Goal: Obtain resource: Download file/media

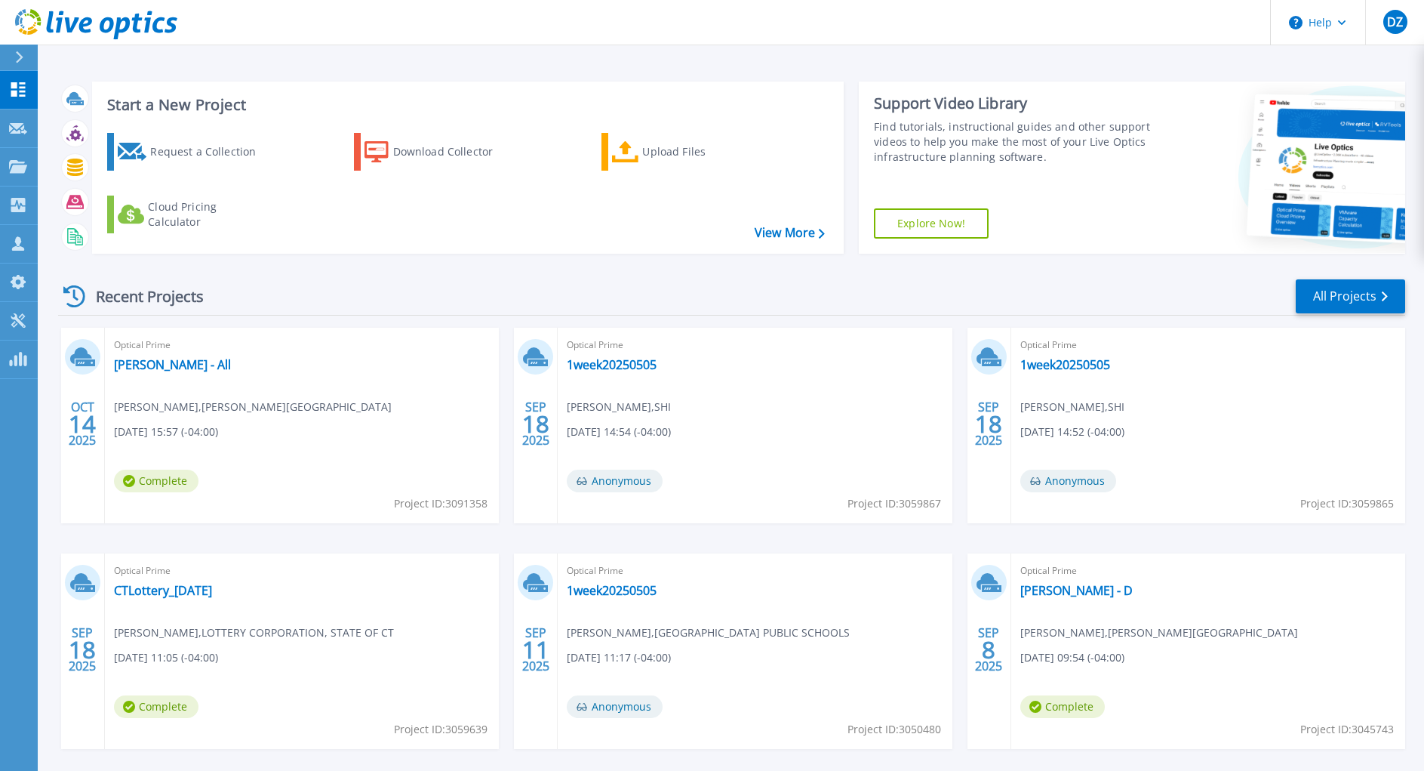
click at [154, 356] on div "Optical Prime Bates - All David Russell , BATES COLLEGE 10/14/2025, 15:57 (-04:…" at bounding box center [302, 425] width 394 height 195
click at [149, 365] on link "[PERSON_NAME] - All" at bounding box center [172, 364] width 117 height 15
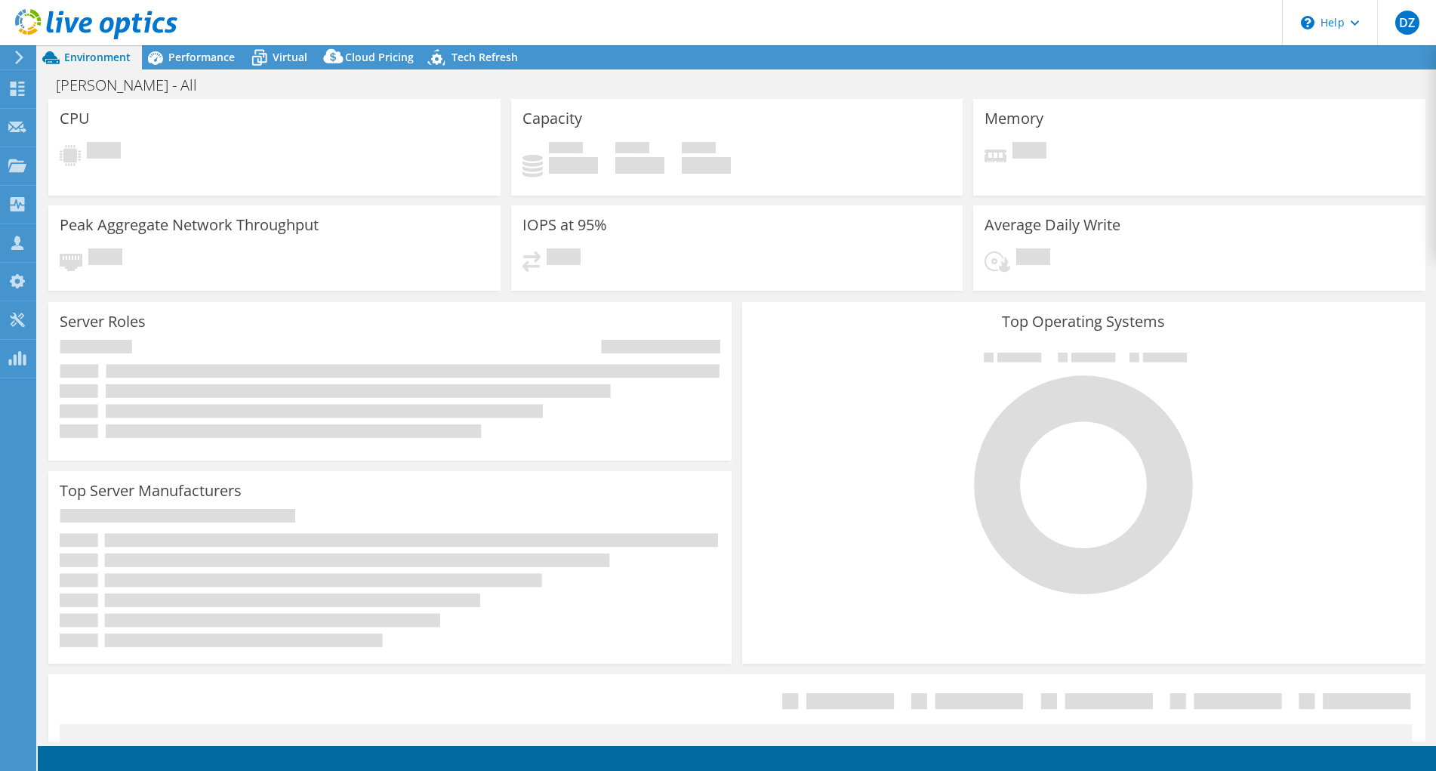
select select "USD"
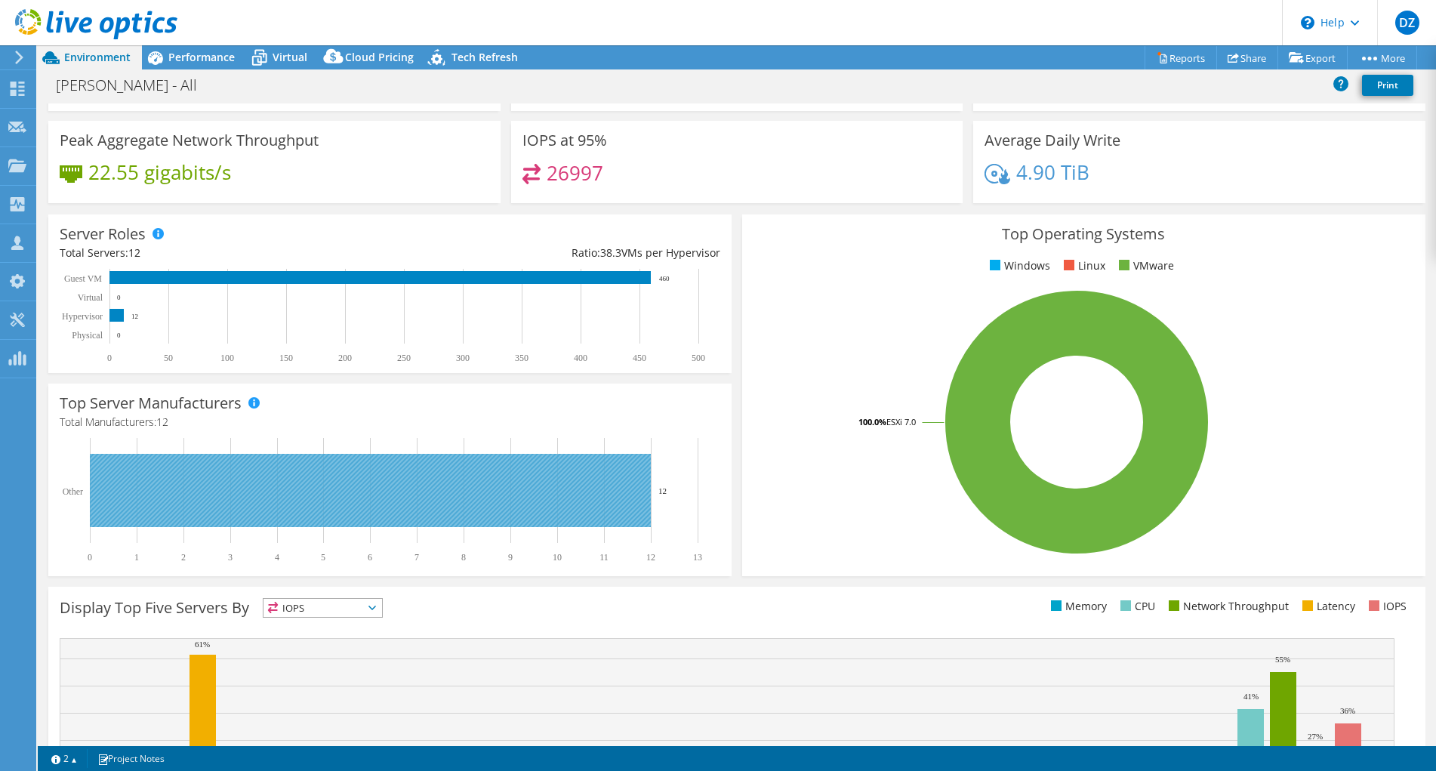
scroll to position [75, 0]
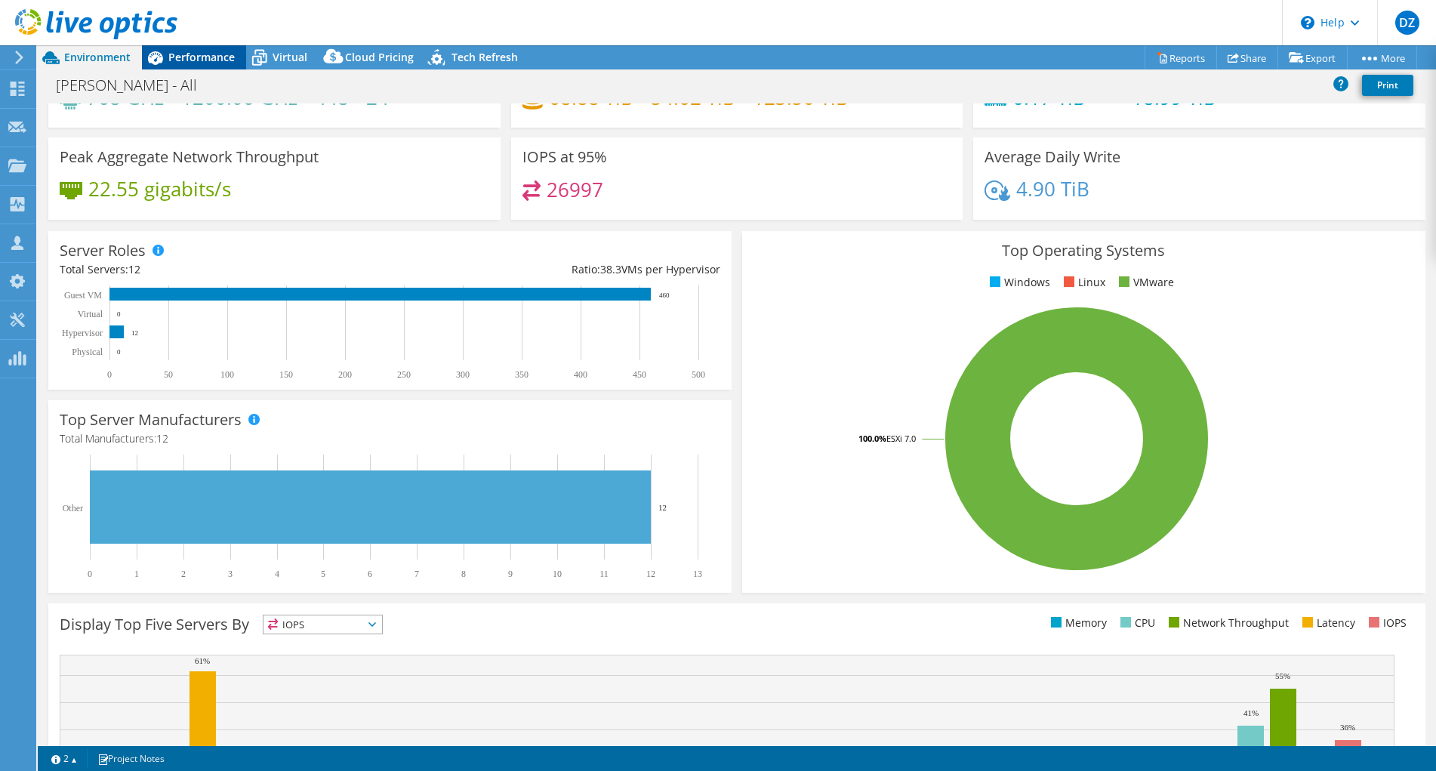
click at [212, 67] on div "Performance" at bounding box center [194, 57] width 104 height 24
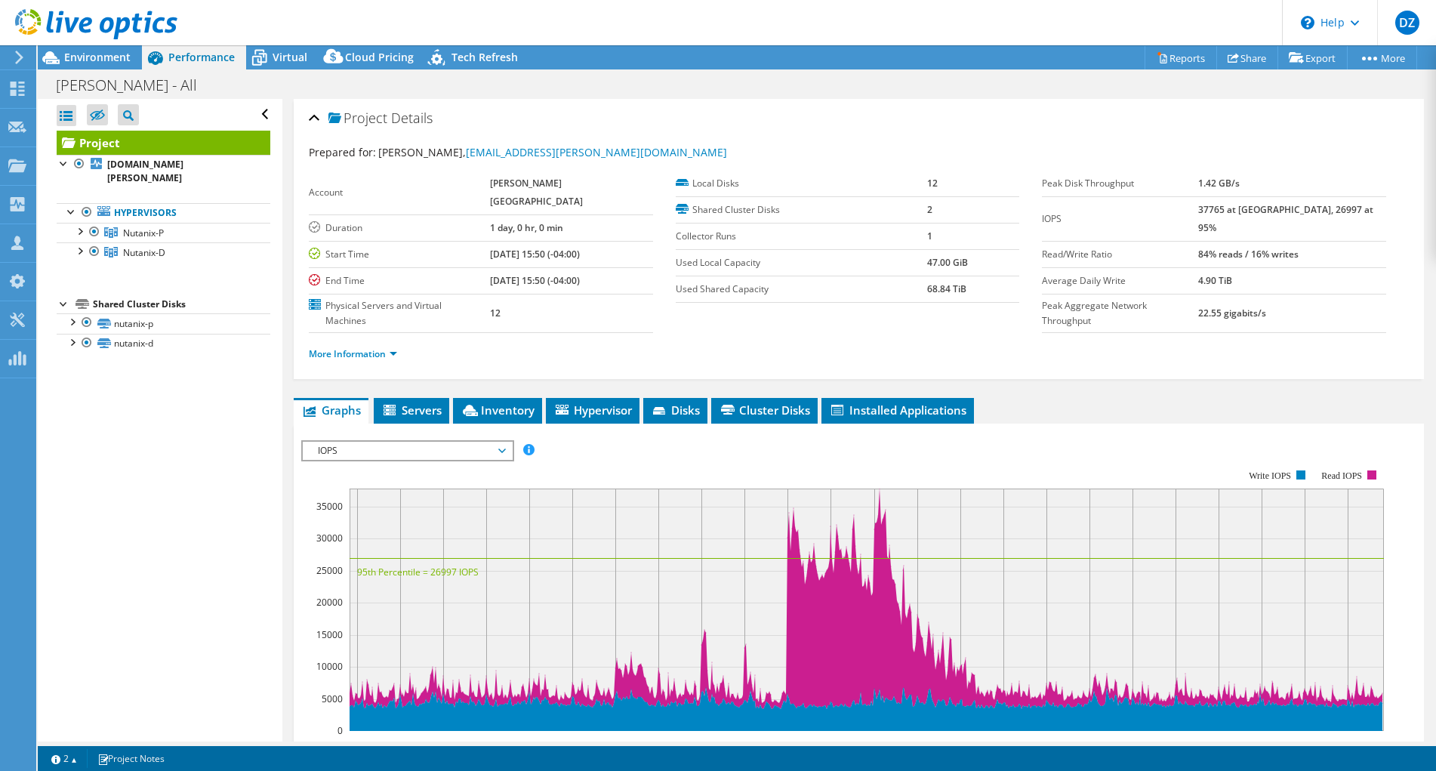
scroll to position [0, 0]
click at [291, 60] on span "Virtual" at bounding box center [289, 57] width 35 height 14
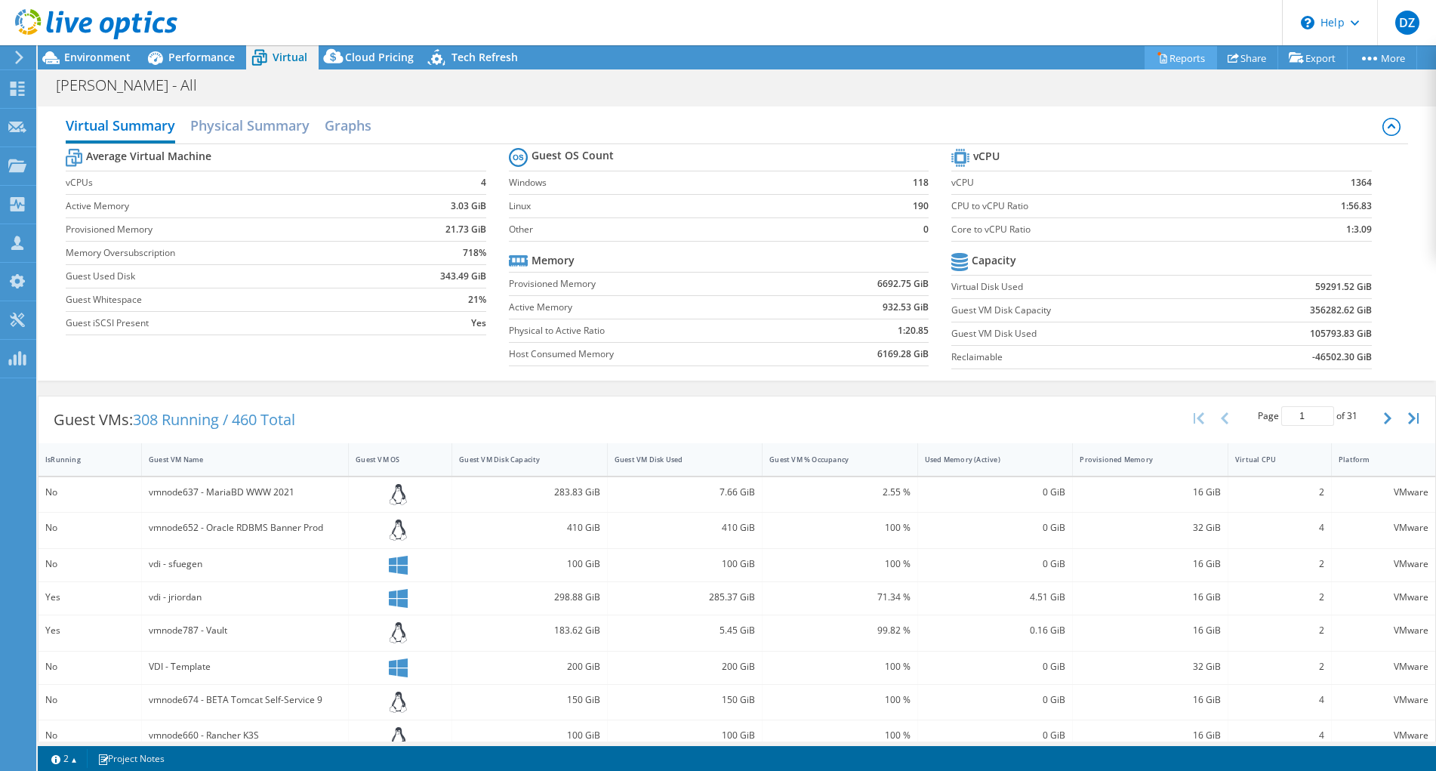
click at [1170, 63] on link "Reports" at bounding box center [1180, 57] width 72 height 23
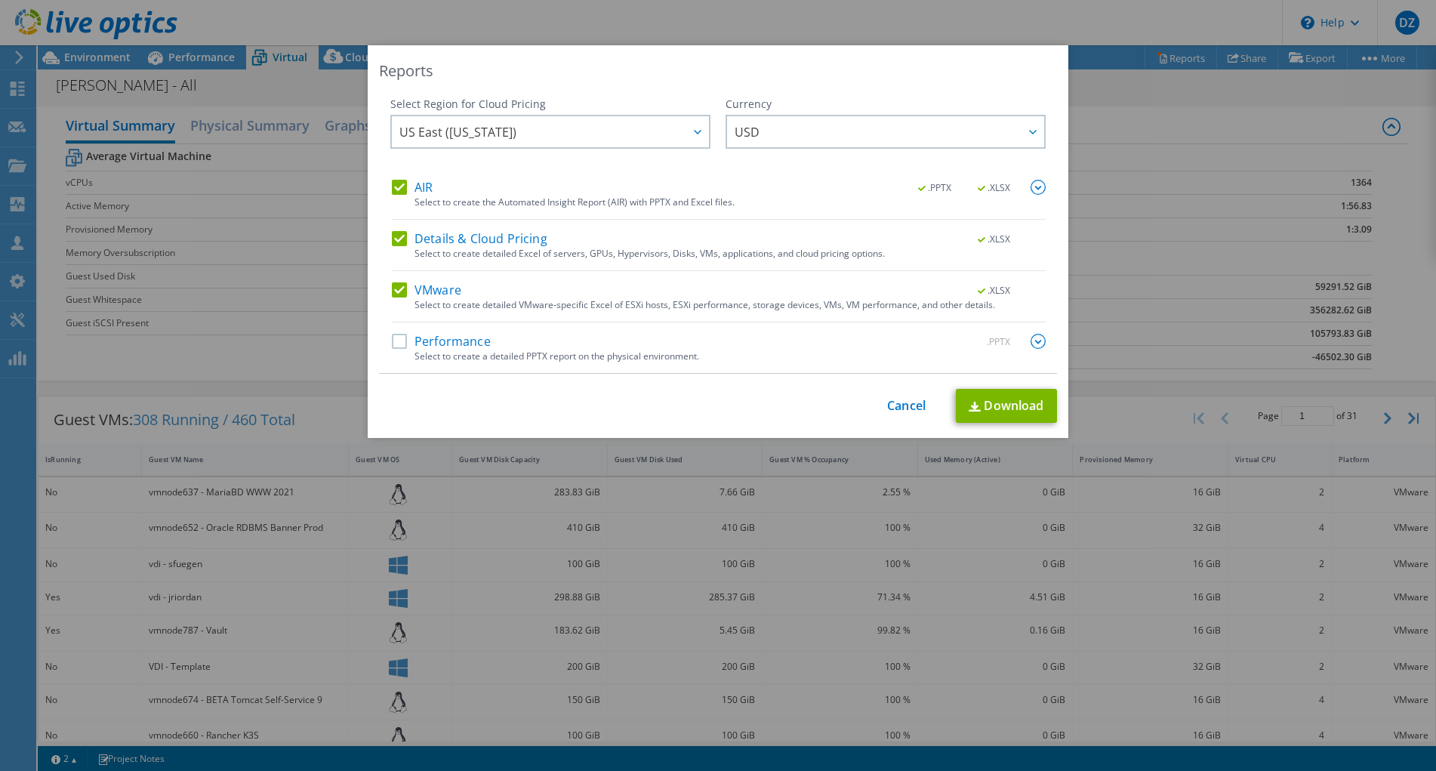
click at [383, 349] on div "Select Region for Cloud Pricing Asia Pacific ([GEOGRAPHIC_DATA]) [GEOGRAPHIC_DA…" at bounding box center [718, 235] width 678 height 277
click at [397, 340] on label "Performance" at bounding box center [441, 341] width 99 height 15
click at [0, 0] on input "Performance" at bounding box center [0, 0] width 0 height 0
click at [1030, 343] on img at bounding box center [1037, 341] width 15 height 15
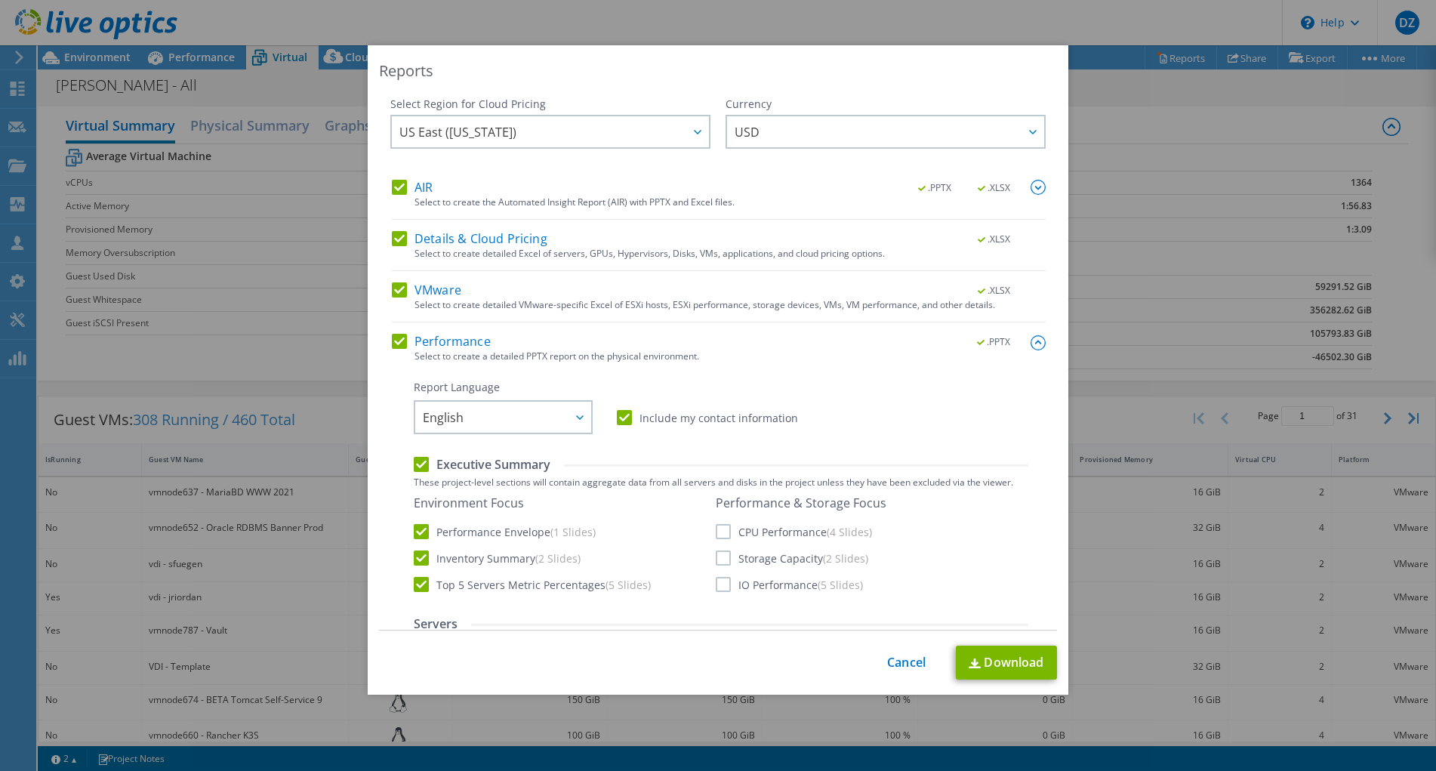
click at [733, 534] on label "CPU Performance (4 Slides)" at bounding box center [794, 531] width 156 height 15
click at [0, 0] on input "CPU Performance (4 Slides)" at bounding box center [0, 0] width 0 height 0
click at [721, 554] on label "Storage Capacity (2 Slides)" at bounding box center [792, 557] width 152 height 15
click at [0, 0] on input "Storage Capacity (2 Slides)" at bounding box center [0, 0] width 0 height 0
click at [722, 582] on label "IO Performance (5 Slides)" at bounding box center [789, 584] width 147 height 15
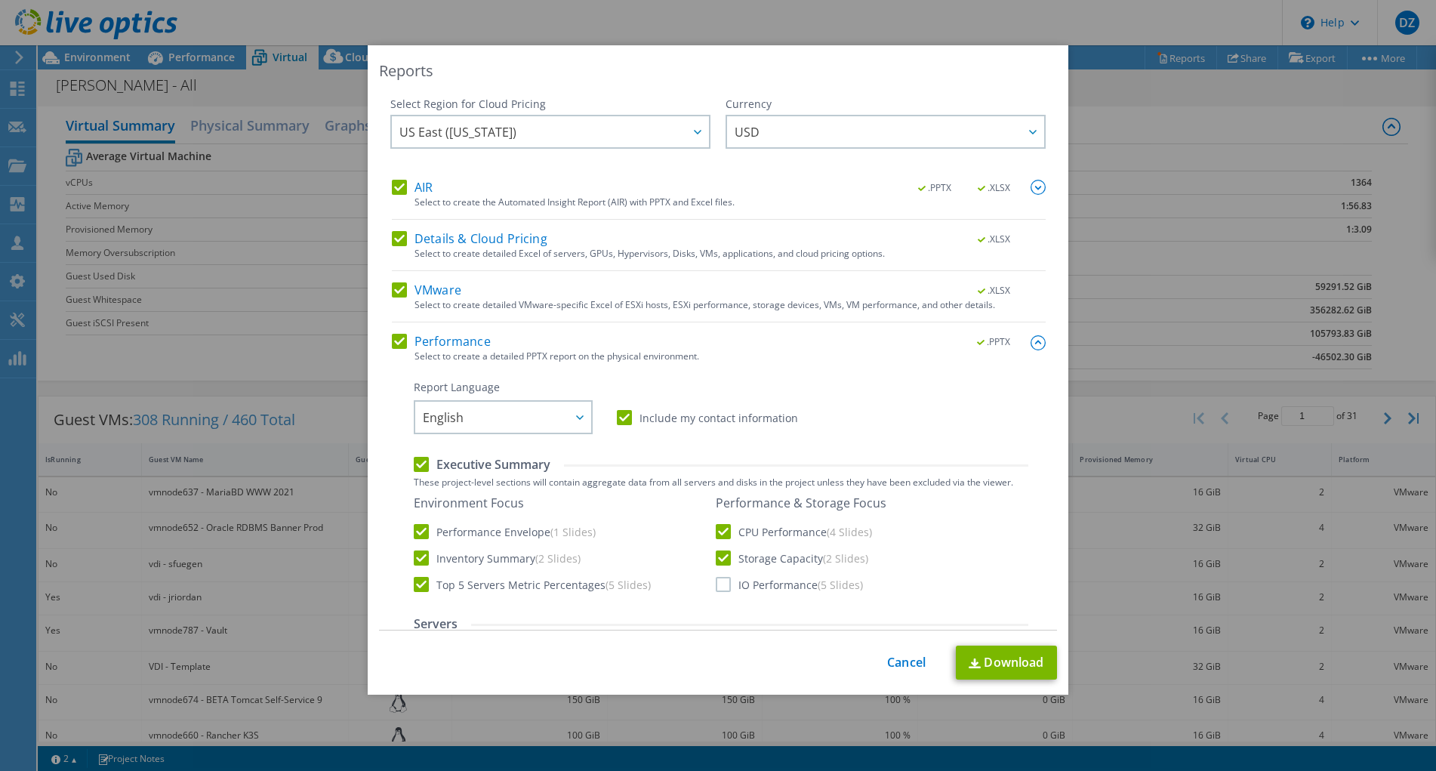
click at [0, 0] on input "IO Performance (5 Slides)" at bounding box center [0, 0] width 0 height 0
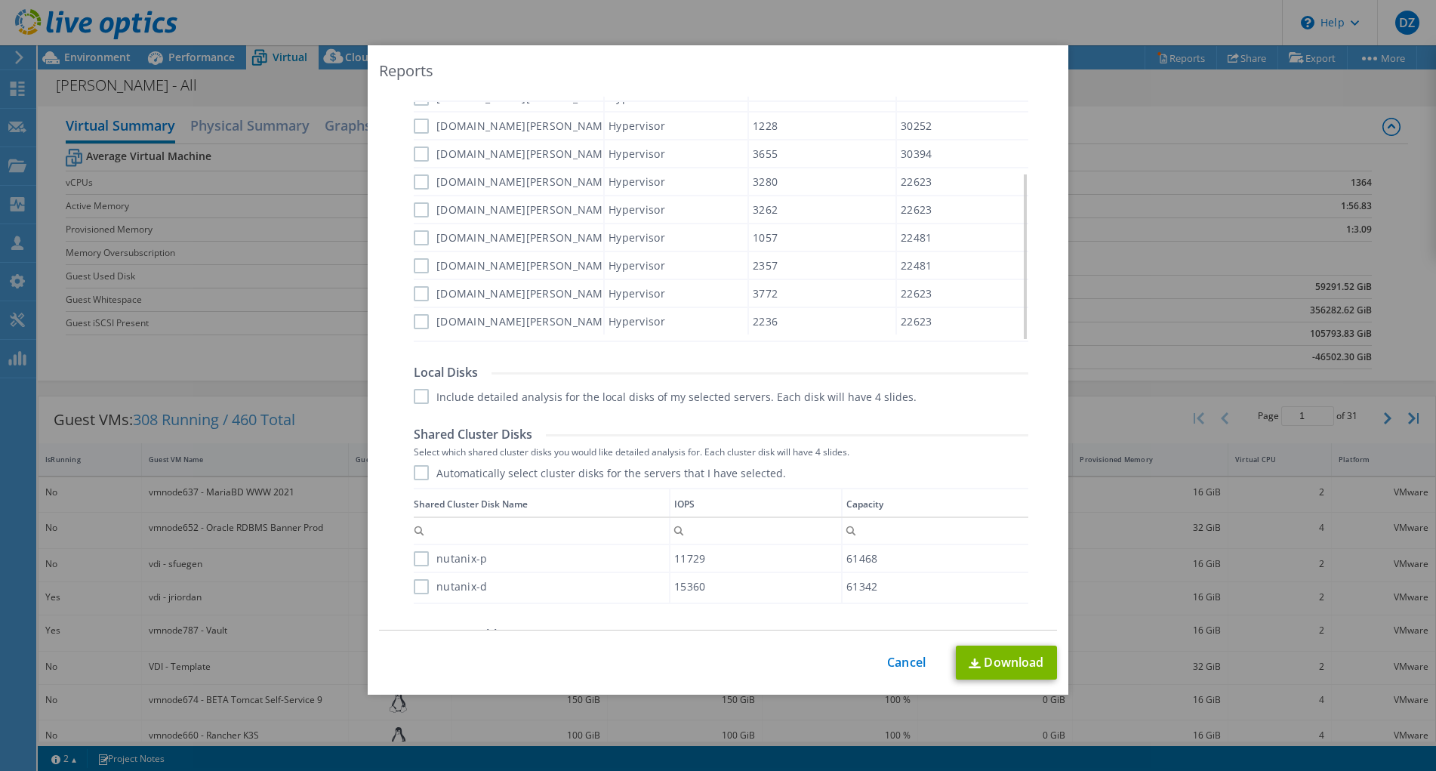
scroll to position [726, 0]
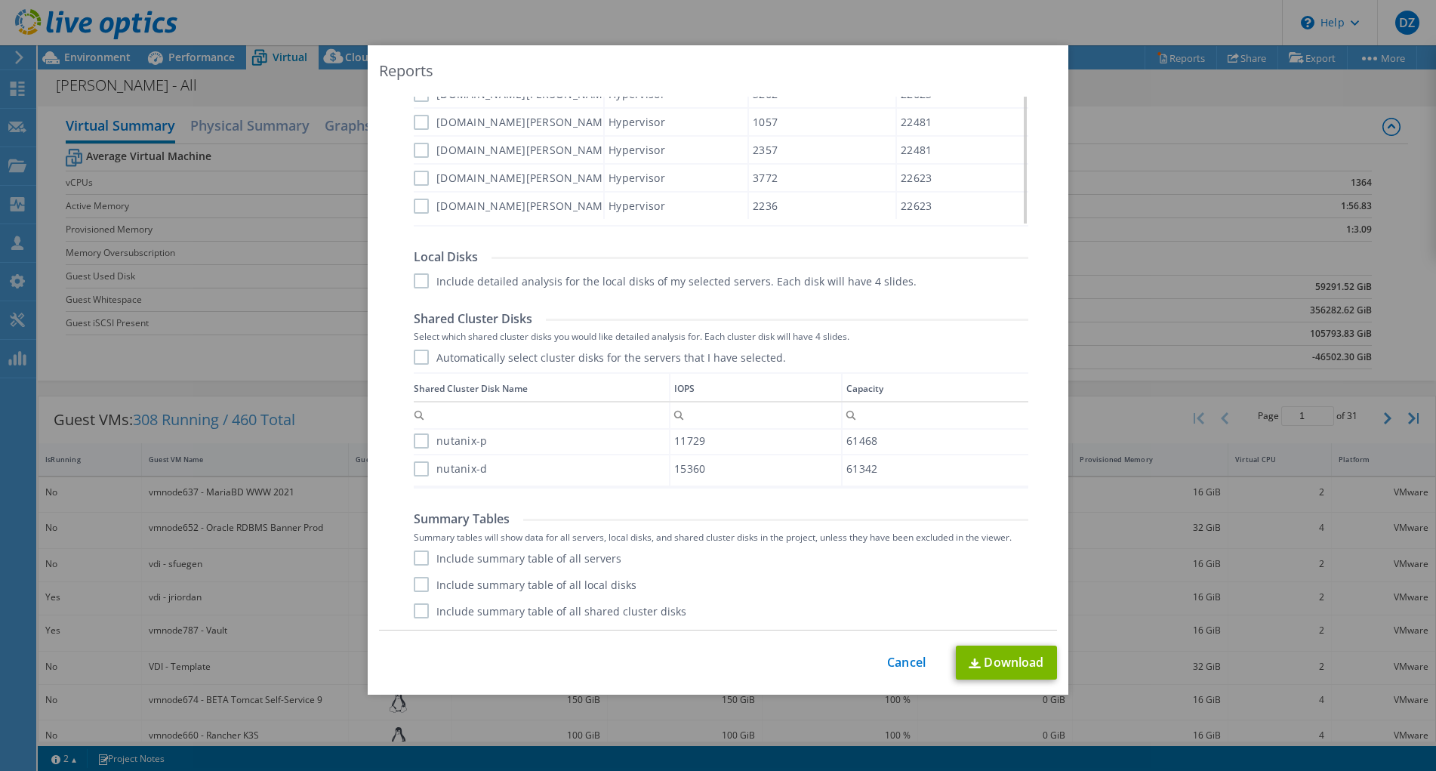
click at [414, 557] on label "Include summary table of all servers" at bounding box center [518, 557] width 208 height 15
click at [0, 0] on input "Include summary table of all servers" at bounding box center [0, 0] width 0 height 0
click at [414, 583] on label "Include summary table of all local disks" at bounding box center [525, 584] width 223 height 15
click at [0, 0] on input "Include summary table of all local disks" at bounding box center [0, 0] width 0 height 0
click at [415, 612] on label "Include summary table of all shared cluster disks" at bounding box center [550, 610] width 272 height 15
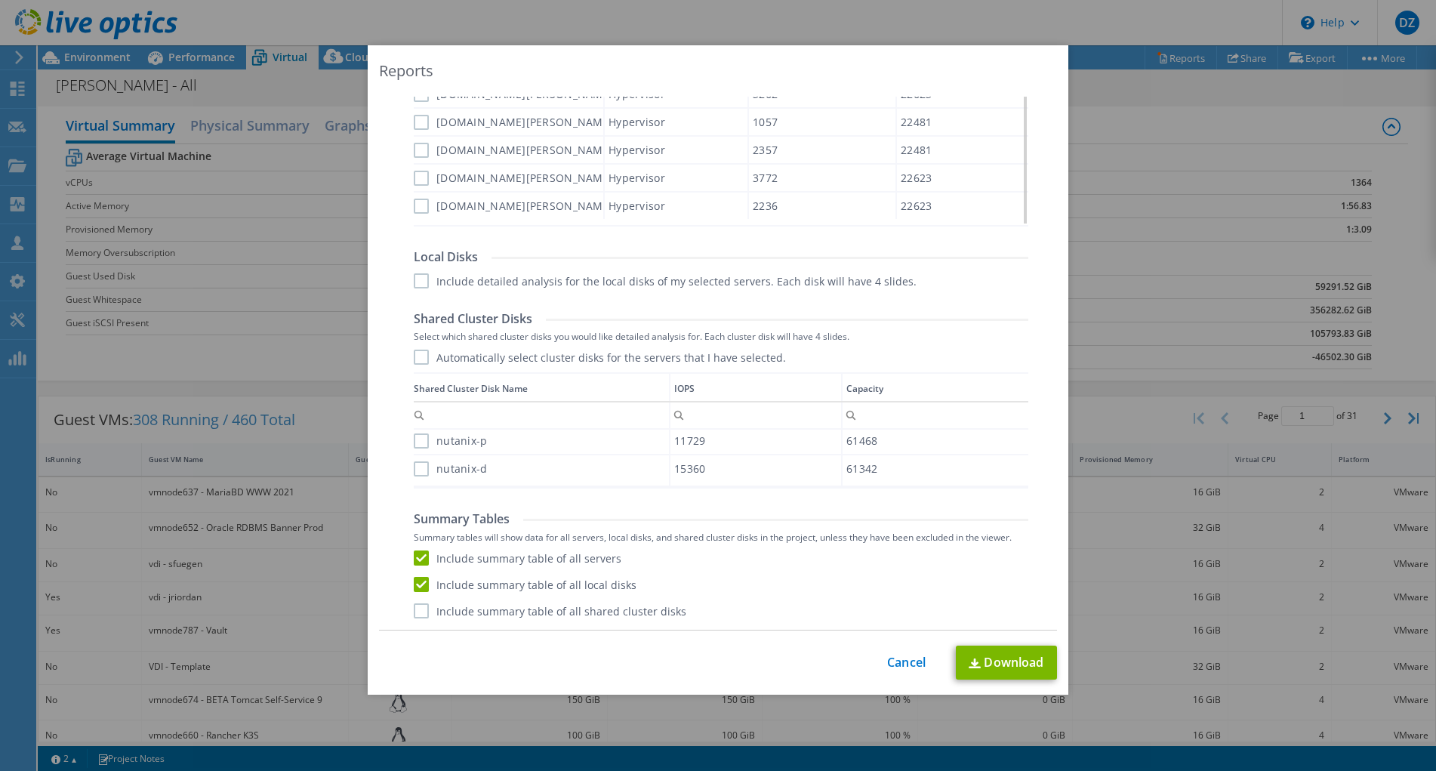
click at [0, 0] on input "Include summary table of all shared cluster disks" at bounding box center [0, 0] width 0 height 0
click at [419, 466] on label "nutanix-d" at bounding box center [451, 468] width 74 height 15
click at [0, 0] on input "nutanix-d" at bounding box center [0, 0] width 0 height 0
click at [420, 443] on label "nutanix-p" at bounding box center [451, 440] width 74 height 15
click at [0, 0] on input "nutanix-p" at bounding box center [0, 0] width 0 height 0
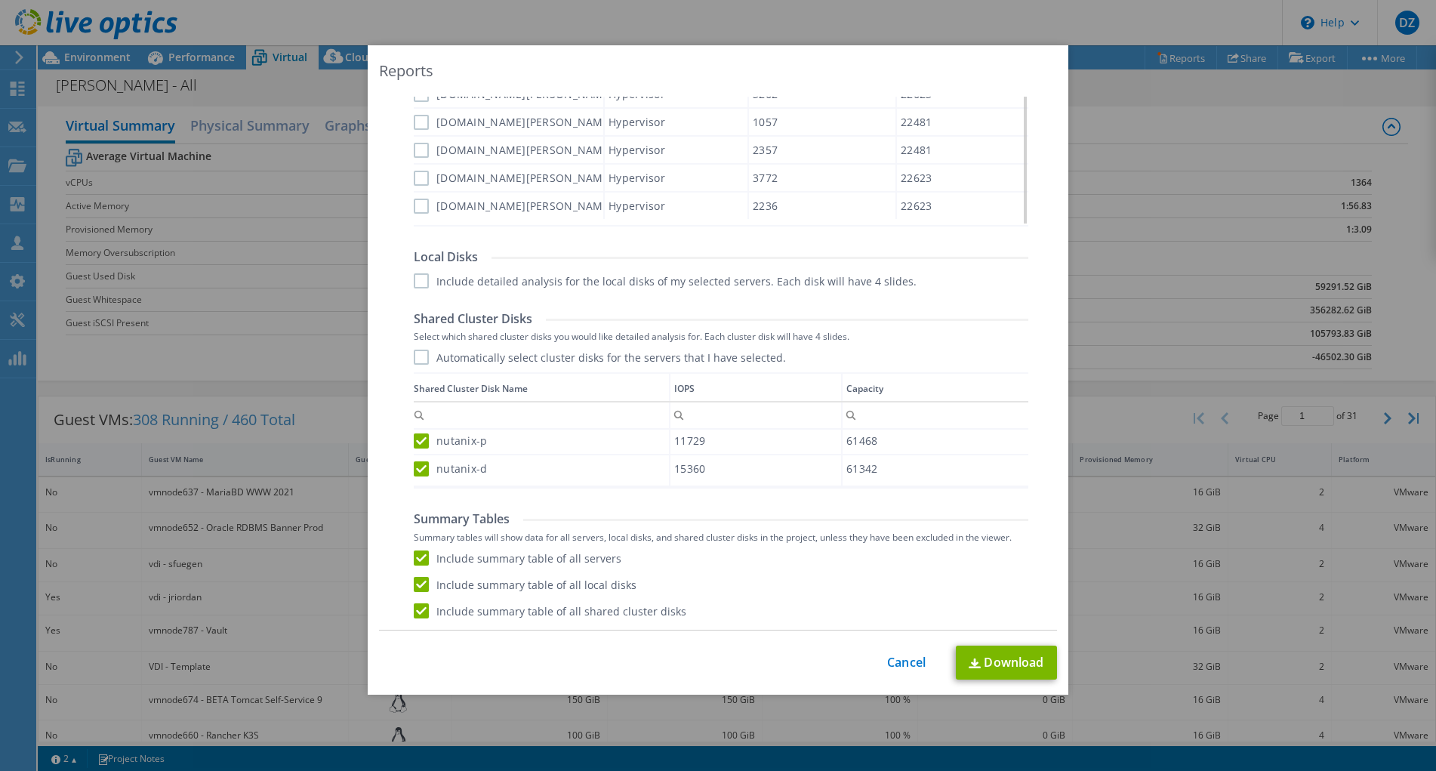
click at [418, 276] on label "Include detailed analysis for the local disks of my selected servers. Each disk…" at bounding box center [665, 280] width 503 height 15
click at [0, 0] on input "Include detailed analysis for the local disks of my selected servers. Each disk…" at bounding box center [0, 0] width 0 height 0
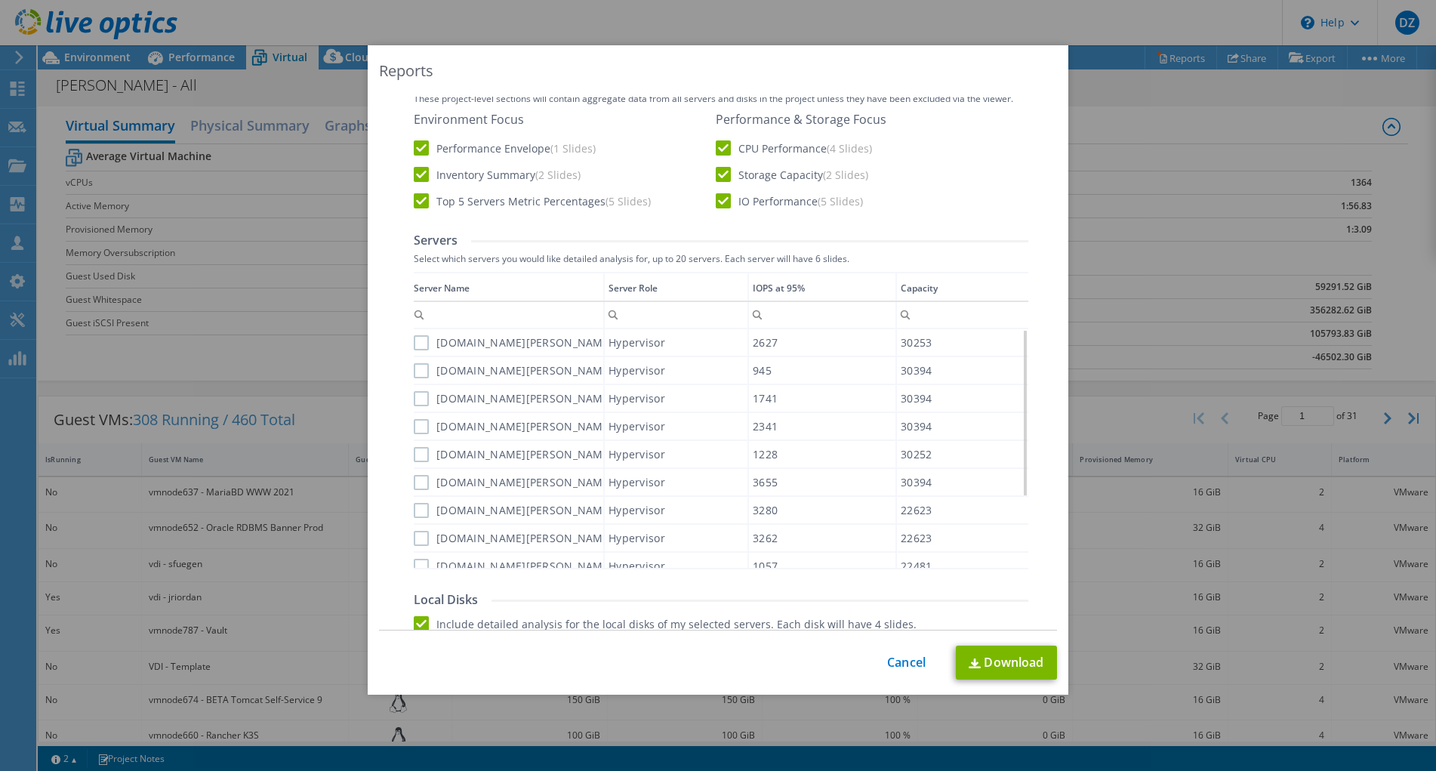
scroll to position [382, 0]
click at [414, 346] on label "[DOMAIN_NAME][PERSON_NAME]" at bounding box center [513, 344] width 199 height 15
click at [0, 0] on input "[DOMAIN_NAME][PERSON_NAME]" at bounding box center [0, 0] width 0 height 0
click at [414, 371] on label "[DOMAIN_NAME][PERSON_NAME]" at bounding box center [513, 372] width 199 height 15
click at [0, 0] on input "[DOMAIN_NAME][PERSON_NAME]" at bounding box center [0, 0] width 0 height 0
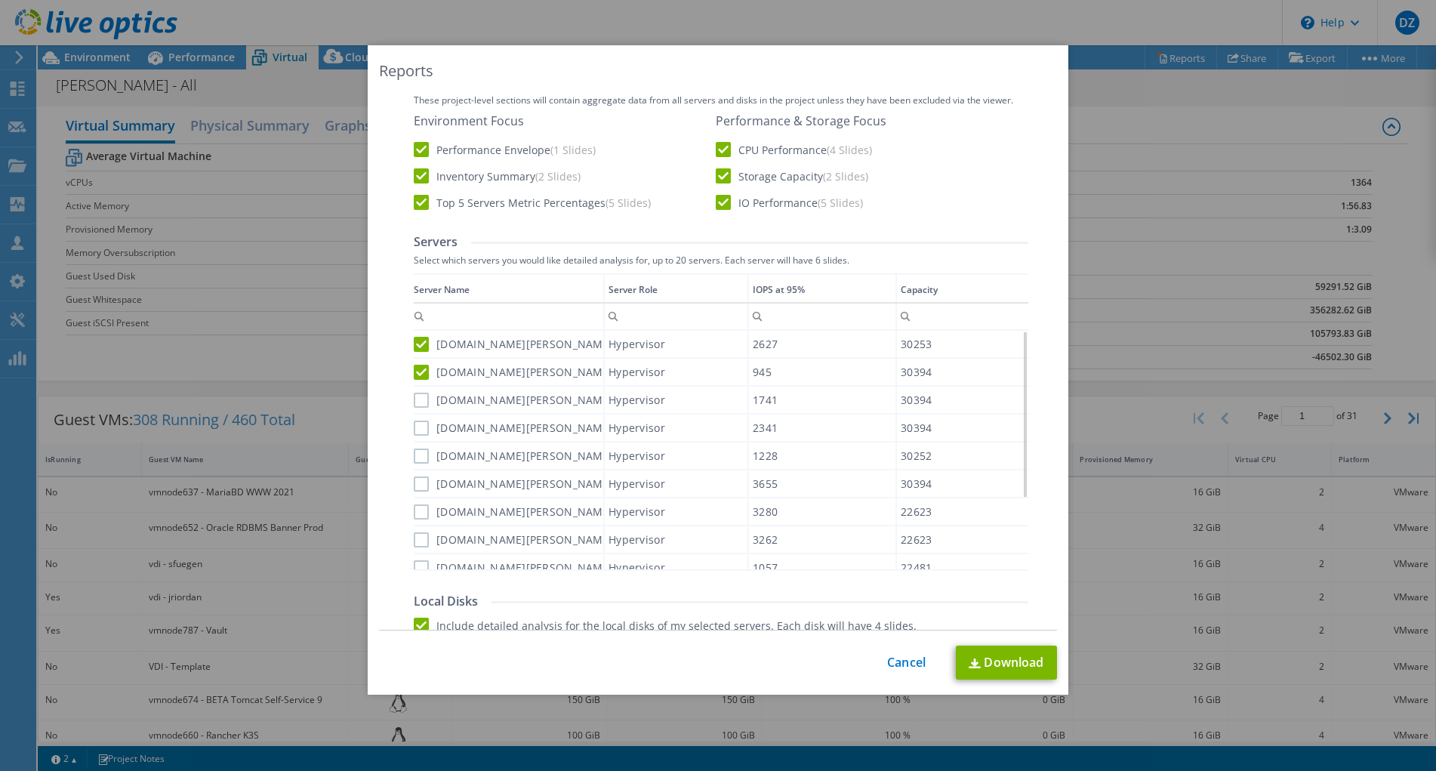
click at [415, 396] on label "[DOMAIN_NAME][PERSON_NAME]" at bounding box center [513, 399] width 199 height 15
click at [0, 0] on input "[DOMAIN_NAME][PERSON_NAME]" at bounding box center [0, 0] width 0 height 0
click at [414, 431] on label "[DOMAIN_NAME][PERSON_NAME]" at bounding box center [513, 427] width 199 height 15
click at [0, 0] on input "[DOMAIN_NAME][PERSON_NAME]" at bounding box center [0, 0] width 0 height 0
click at [414, 454] on label "[DOMAIN_NAME][PERSON_NAME]" at bounding box center [513, 455] width 199 height 15
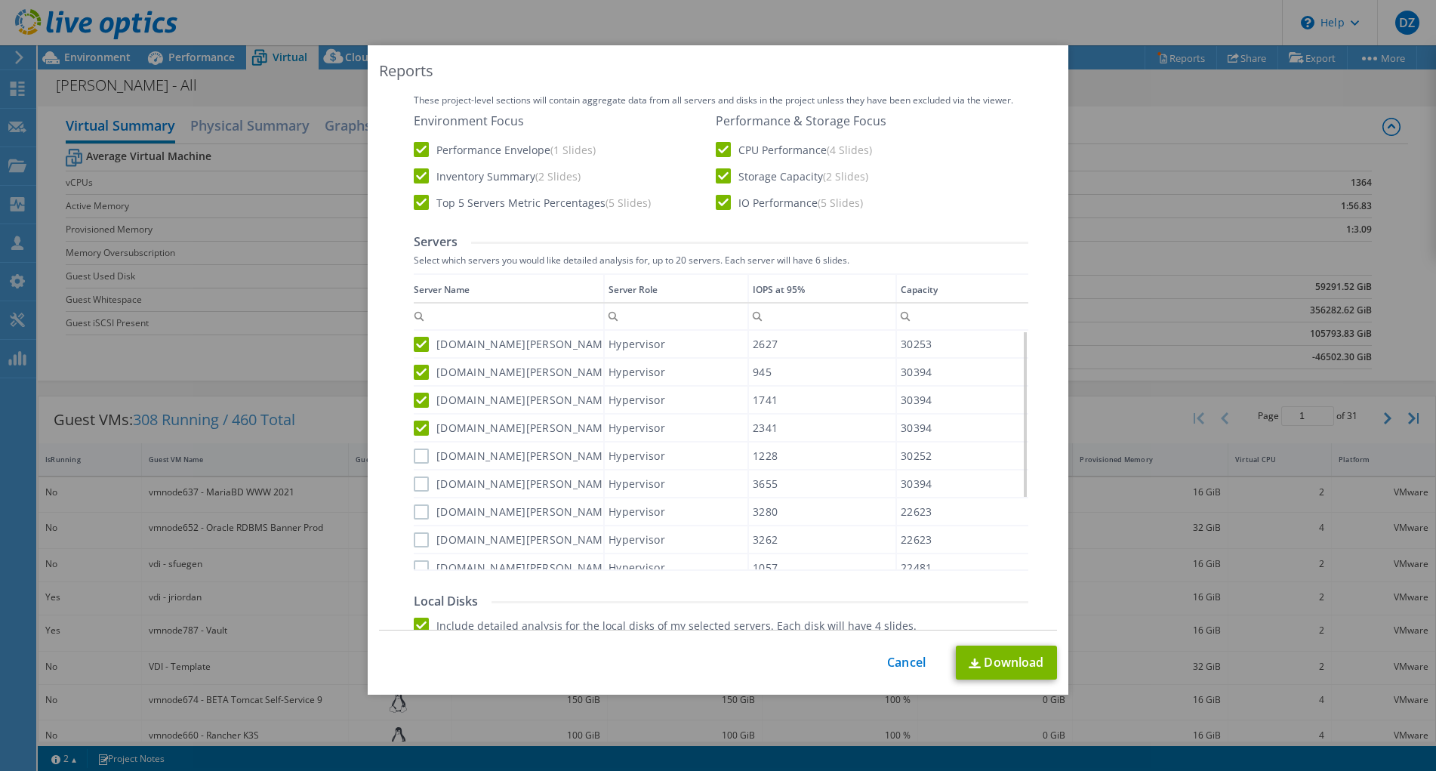
click at [0, 0] on input "[DOMAIN_NAME][PERSON_NAME]" at bounding box center [0, 0] width 0 height 0
click at [417, 485] on label "[DOMAIN_NAME][PERSON_NAME]" at bounding box center [513, 483] width 199 height 15
click at [0, 0] on input "[DOMAIN_NAME][PERSON_NAME]" at bounding box center [0, 0] width 0 height 0
click at [416, 510] on label "[DOMAIN_NAME][PERSON_NAME]" at bounding box center [513, 511] width 199 height 15
click at [0, 0] on input "[DOMAIN_NAME][PERSON_NAME]" at bounding box center [0, 0] width 0 height 0
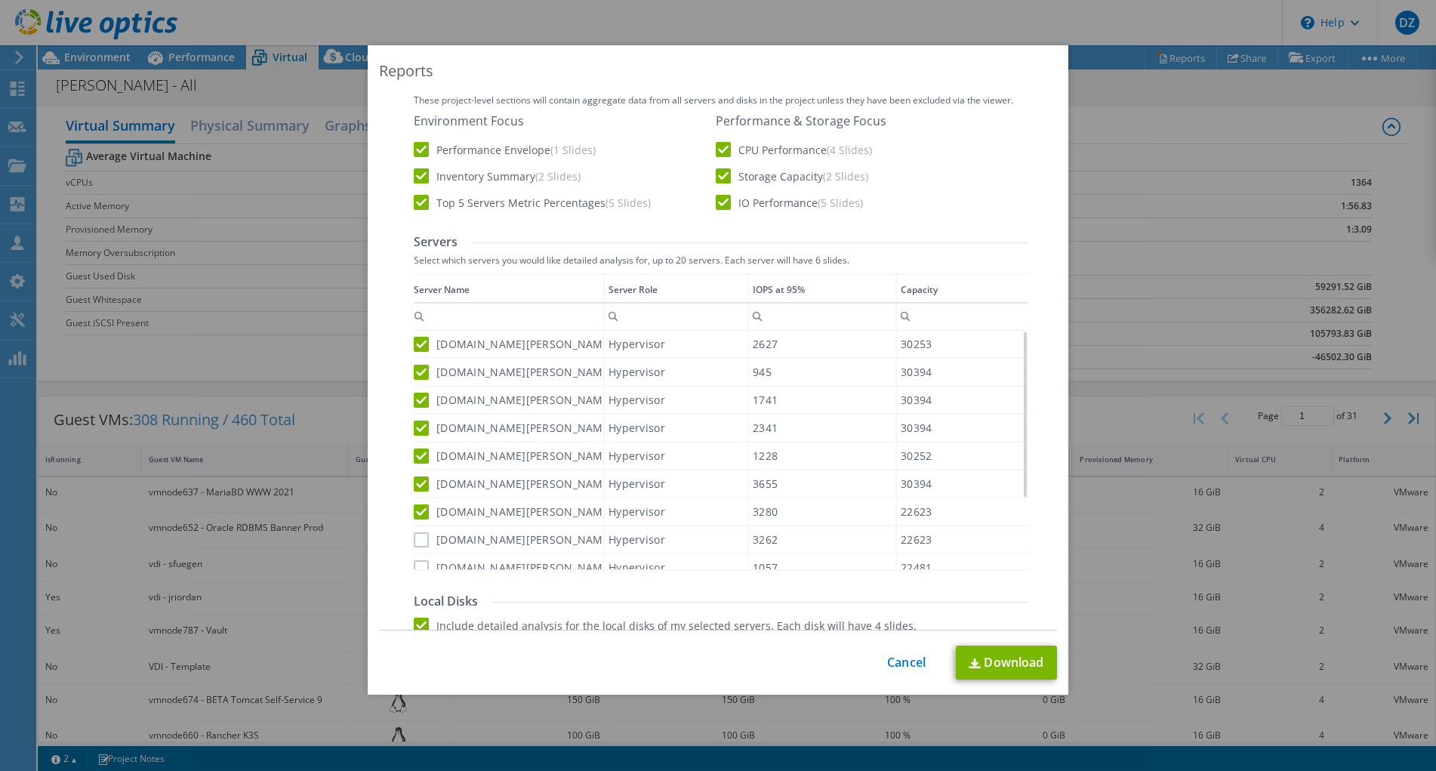
click at [416, 539] on label "[DOMAIN_NAME][PERSON_NAME]" at bounding box center [513, 539] width 199 height 15
click at [0, 0] on input "[DOMAIN_NAME][PERSON_NAME]" at bounding box center [0, 0] width 0 height 0
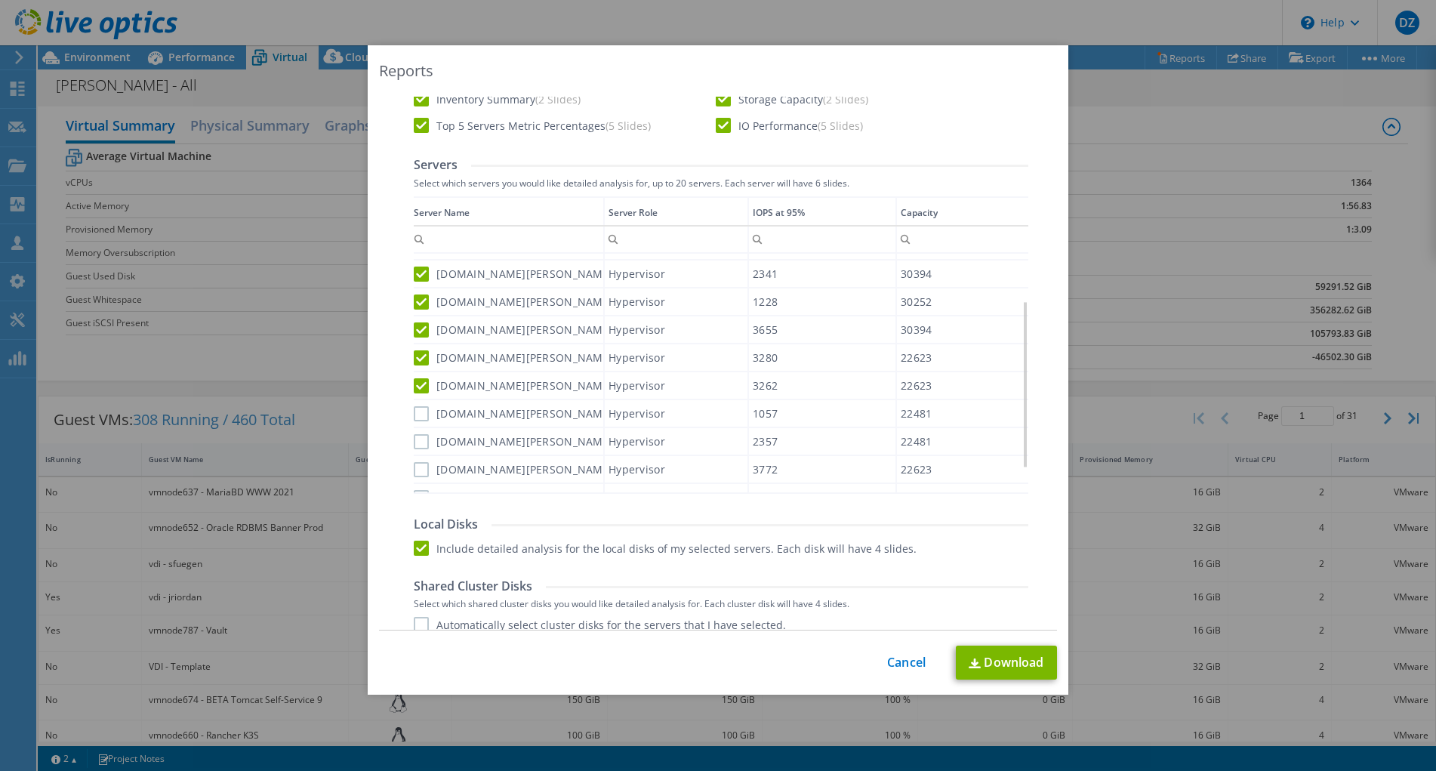
scroll to position [82, 0]
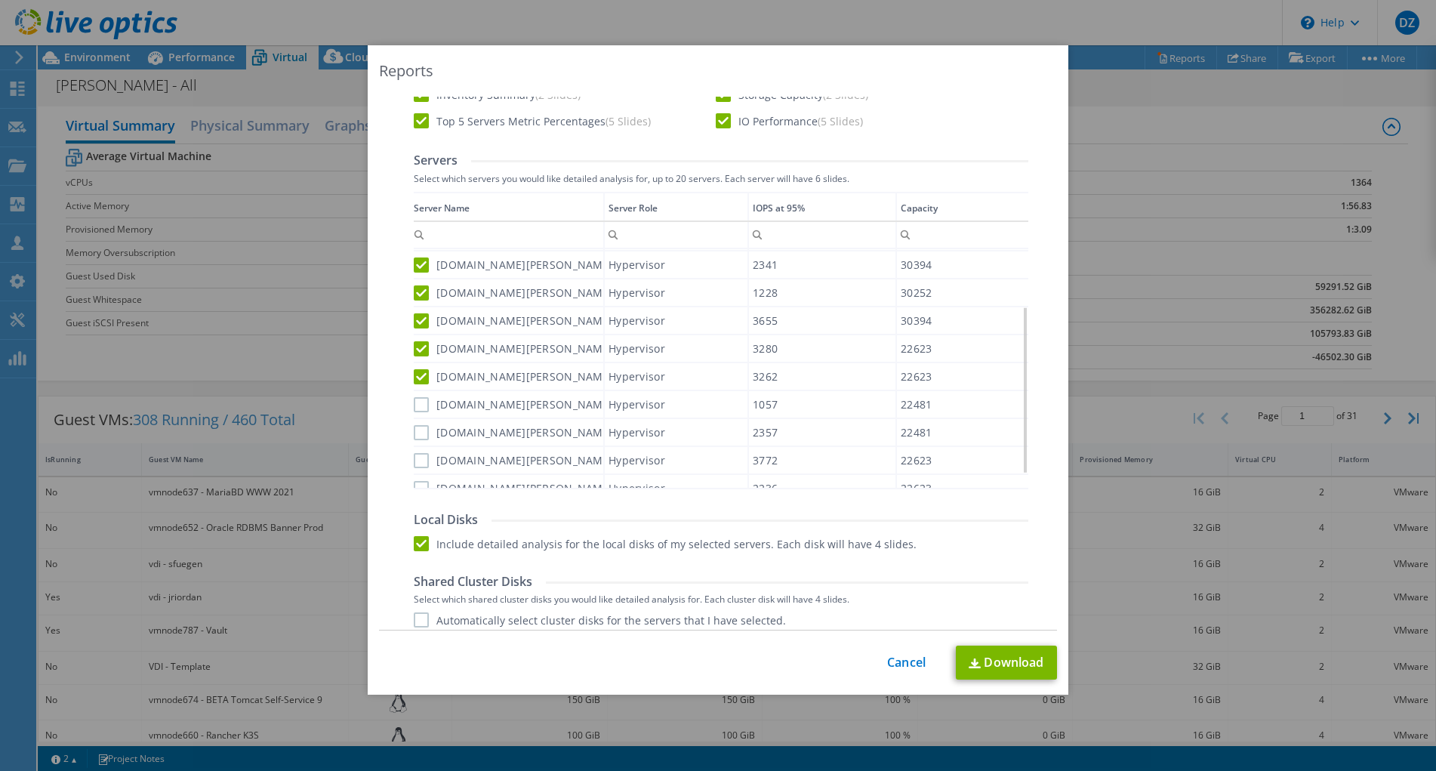
click at [414, 409] on label "[DOMAIN_NAME][PERSON_NAME]" at bounding box center [513, 404] width 199 height 15
click at [0, 0] on input "[DOMAIN_NAME][PERSON_NAME]" at bounding box center [0, 0] width 0 height 0
click at [414, 426] on label "[DOMAIN_NAME][PERSON_NAME]" at bounding box center [513, 432] width 199 height 15
click at [0, 0] on input "[DOMAIN_NAME][PERSON_NAME]" at bounding box center [0, 0] width 0 height 0
click at [414, 457] on label "[DOMAIN_NAME][PERSON_NAME]" at bounding box center [513, 460] width 199 height 15
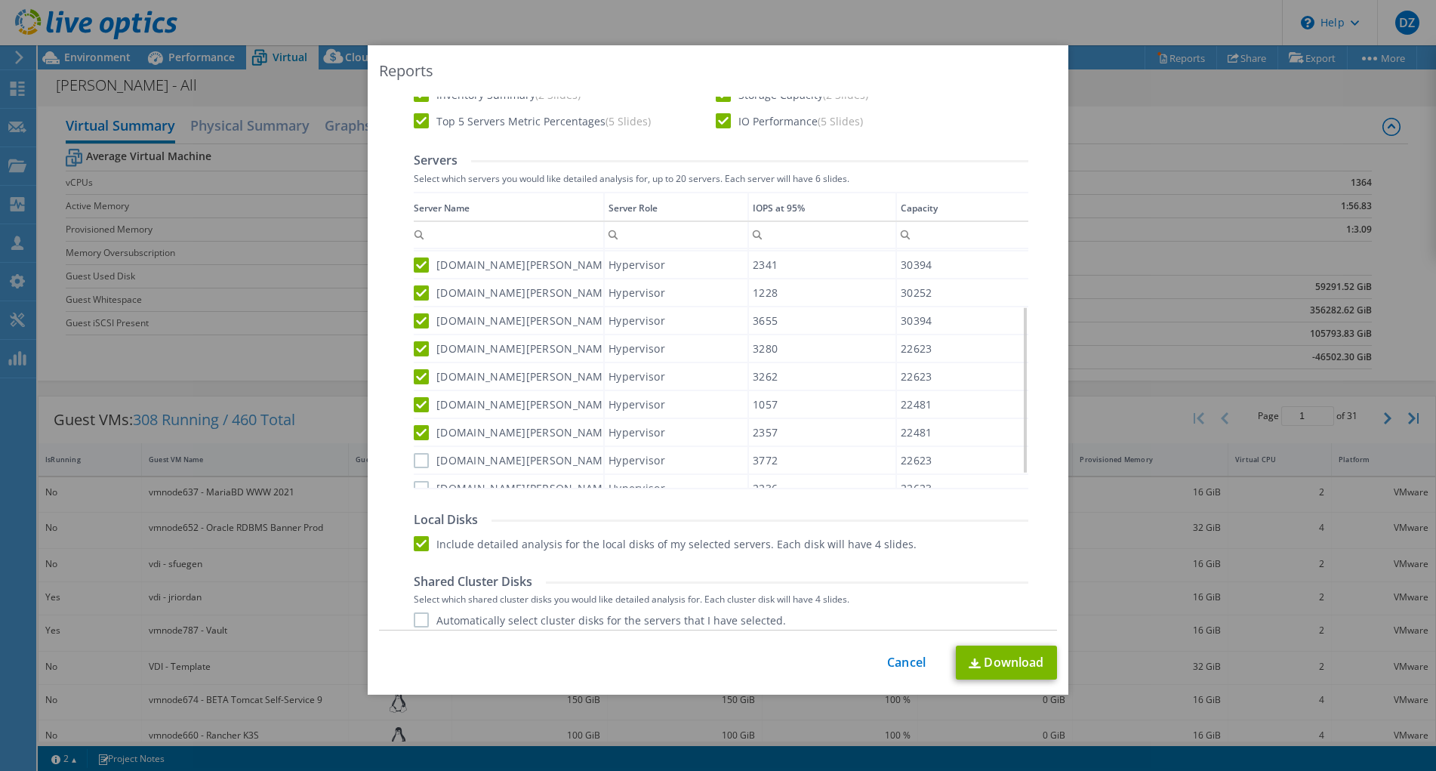
click at [0, 0] on input "[DOMAIN_NAME][PERSON_NAME]" at bounding box center [0, 0] width 0 height 0
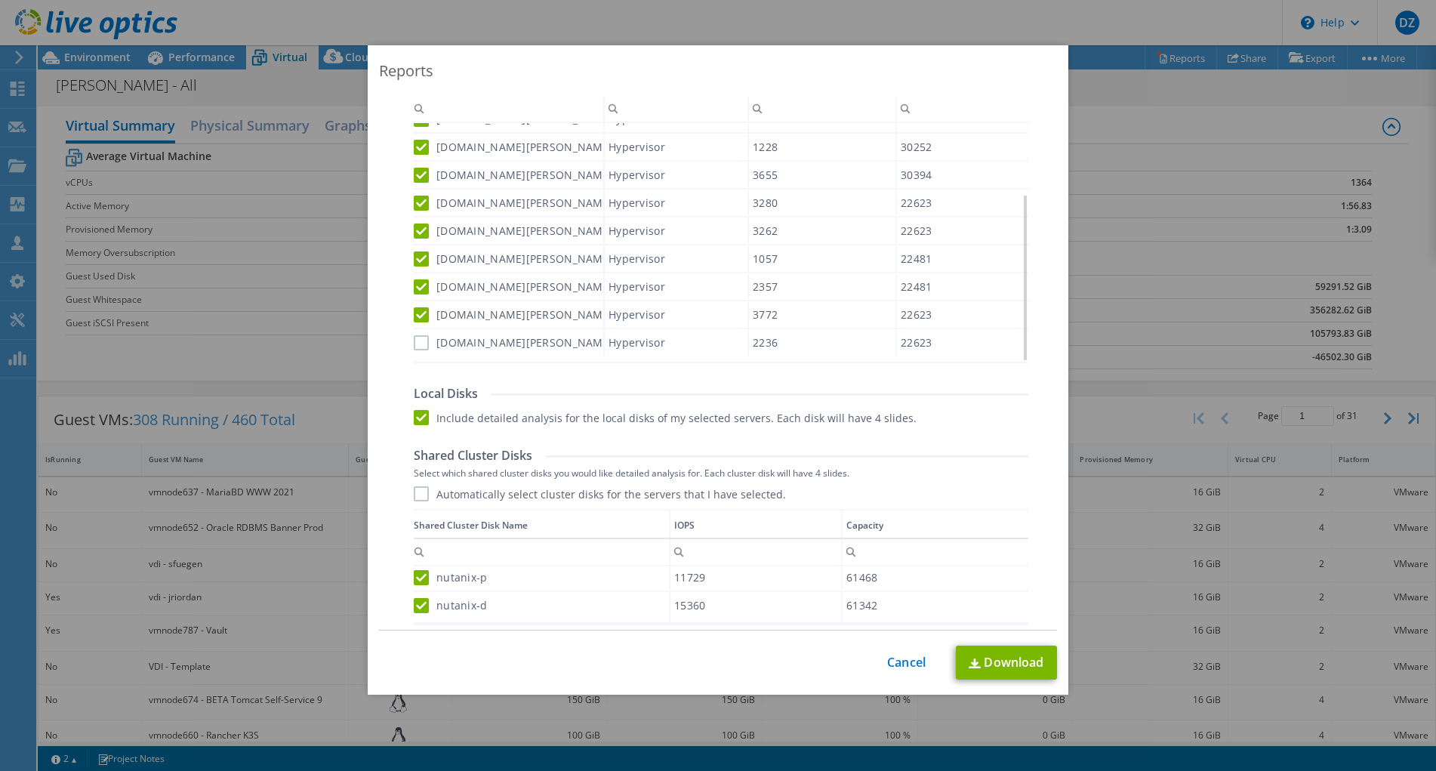
click at [415, 347] on label "[DOMAIN_NAME][PERSON_NAME]" at bounding box center [513, 342] width 199 height 15
click at [0, 0] on input "[DOMAIN_NAME][PERSON_NAME]" at bounding box center [0, 0] width 0 height 0
click at [987, 652] on link "Download" at bounding box center [1006, 662] width 101 height 34
click at [1116, 122] on div "Reports Select Region for Cloud Pricing Asia Pacific ([GEOGRAPHIC_DATA]) [GEOGR…" at bounding box center [718, 385] width 1436 height 680
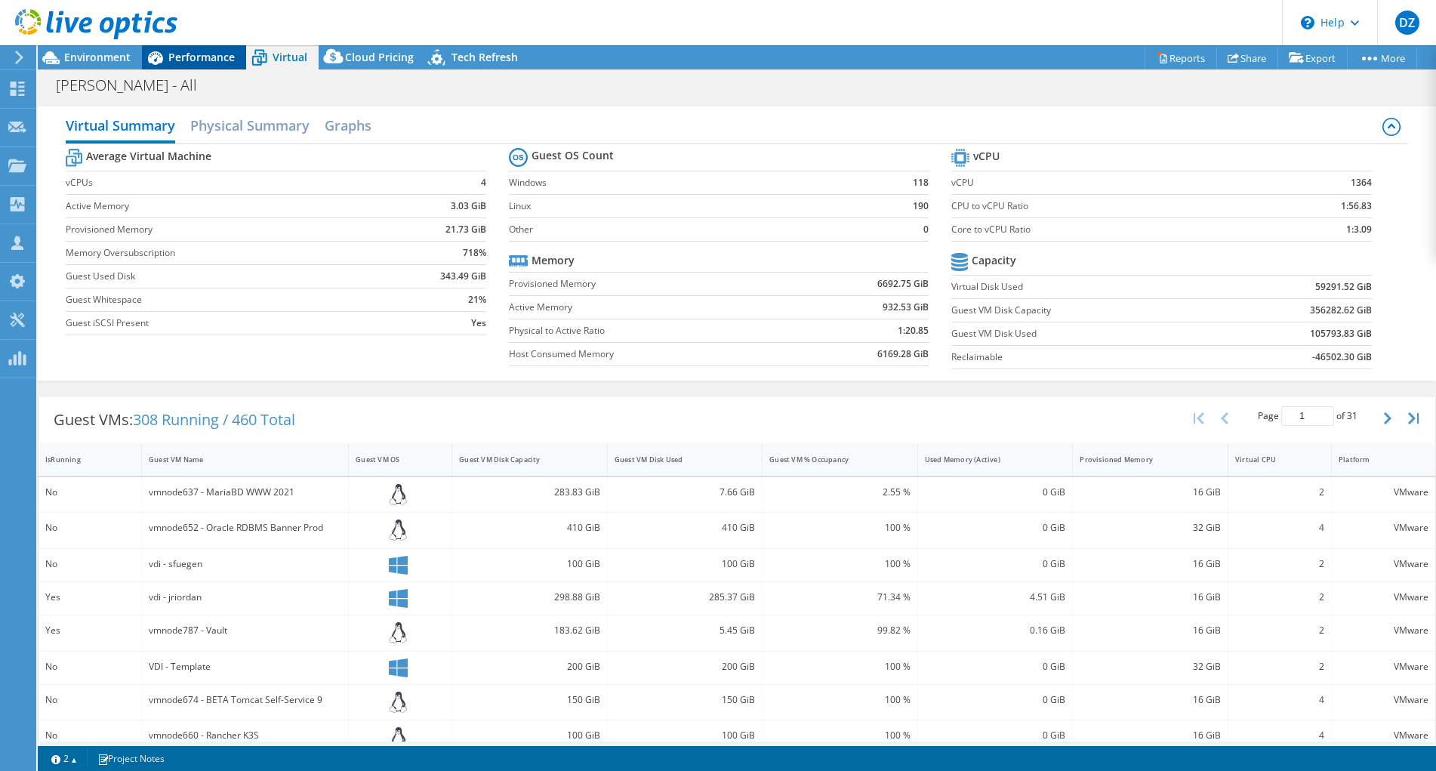
click at [211, 54] on span "Performance" at bounding box center [201, 57] width 66 height 14
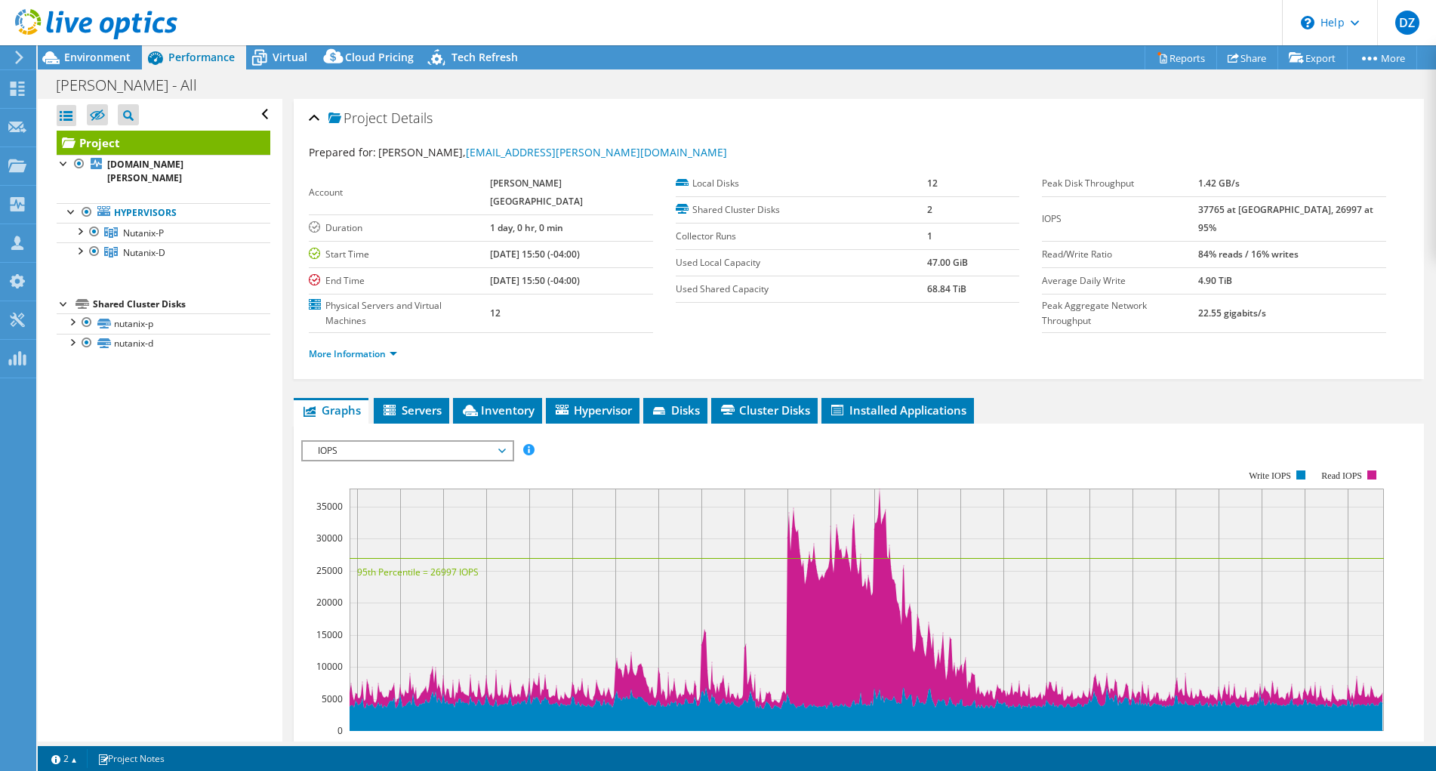
click at [495, 442] on span "IOPS" at bounding box center [407, 451] width 194 height 18
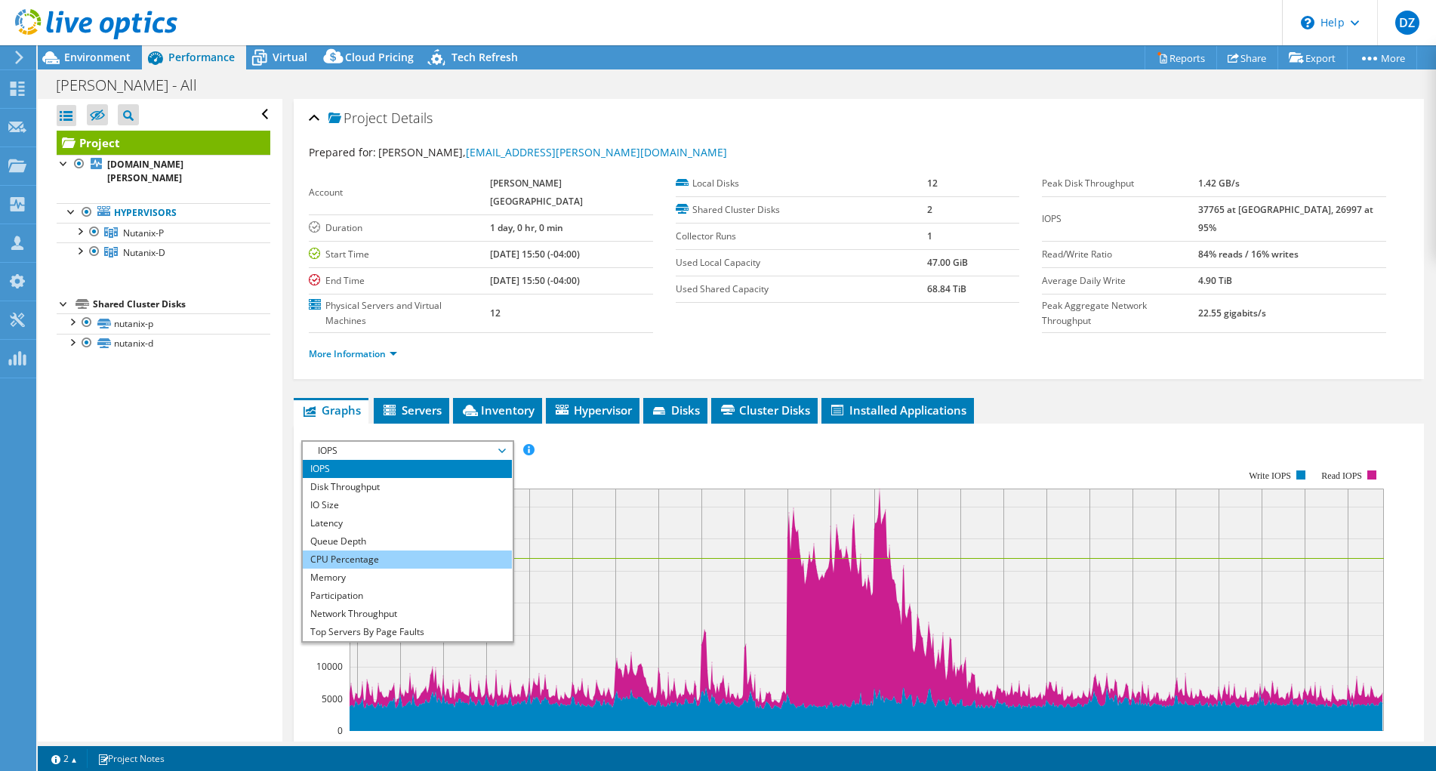
scroll to position [54, 0]
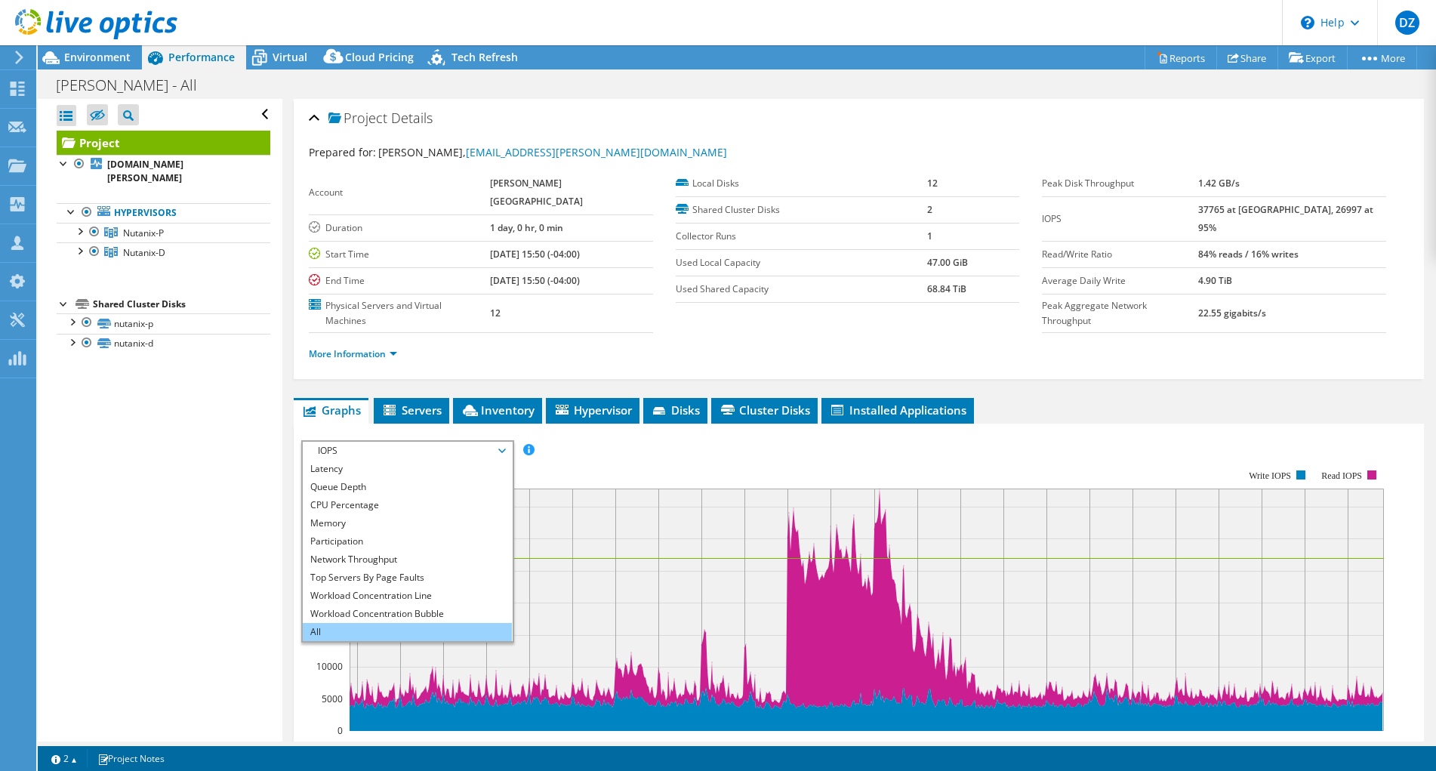
click at [368, 623] on li "All" at bounding box center [407, 632] width 209 height 18
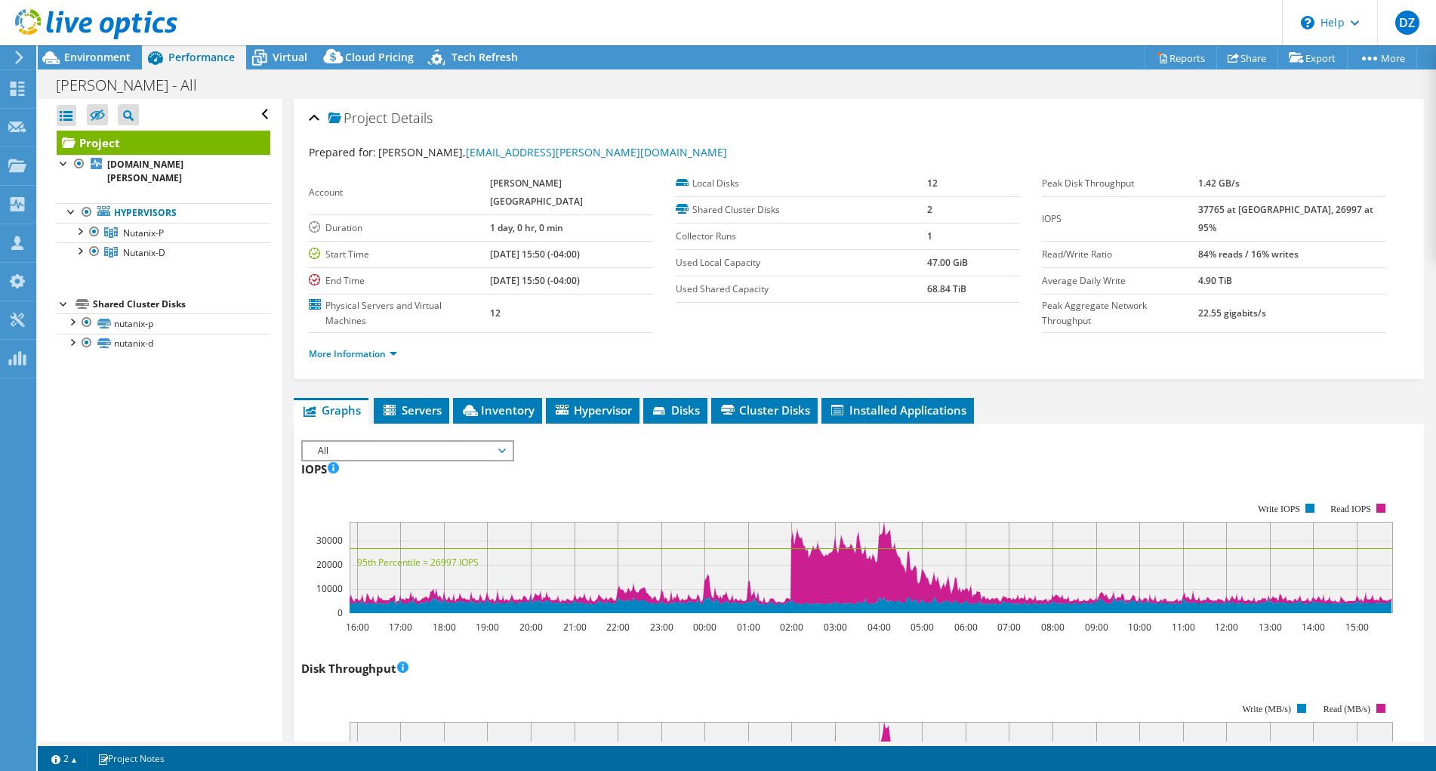
click at [504, 442] on span "All" at bounding box center [407, 451] width 194 height 18
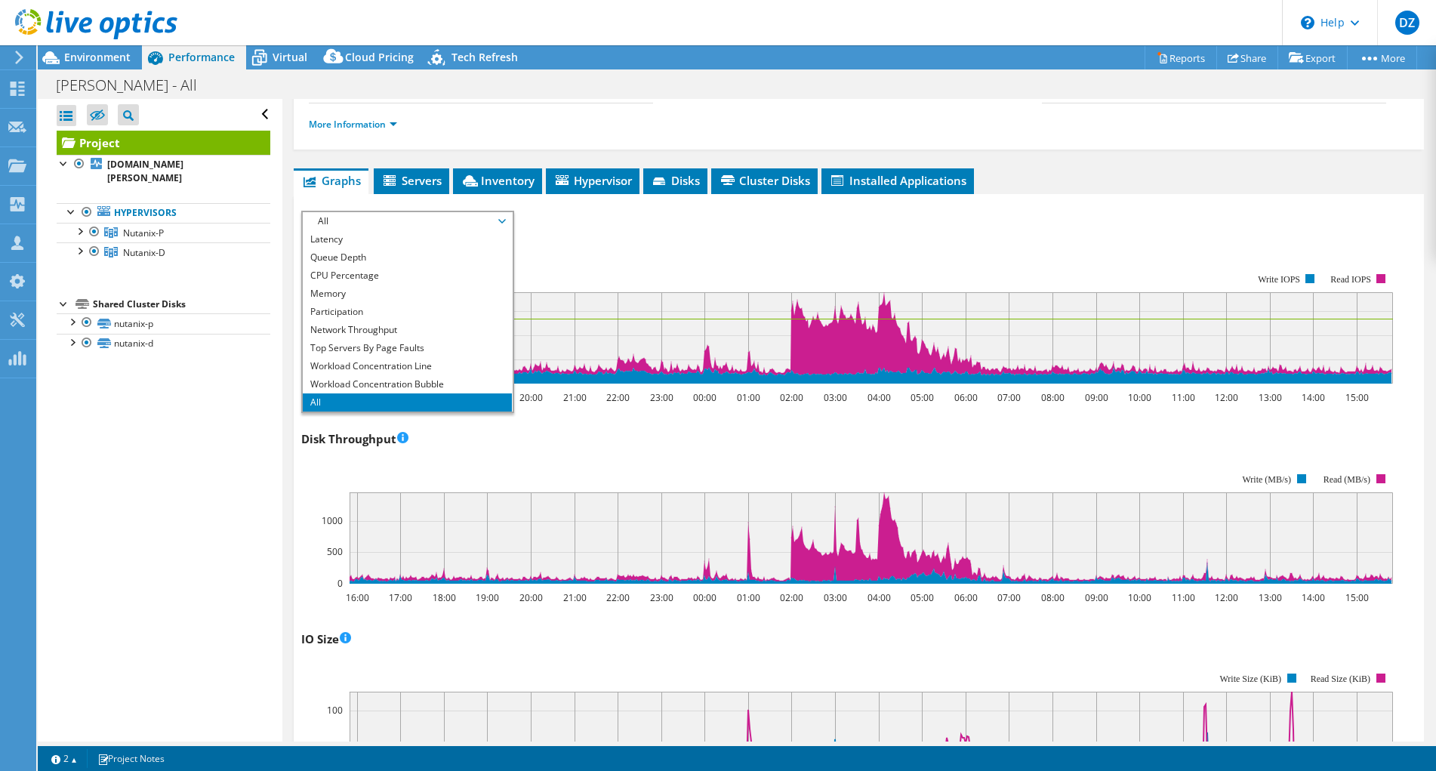
scroll to position [230, 0]
click at [436, 374] on li "Workload Concentration Bubble" at bounding box center [407, 383] width 209 height 18
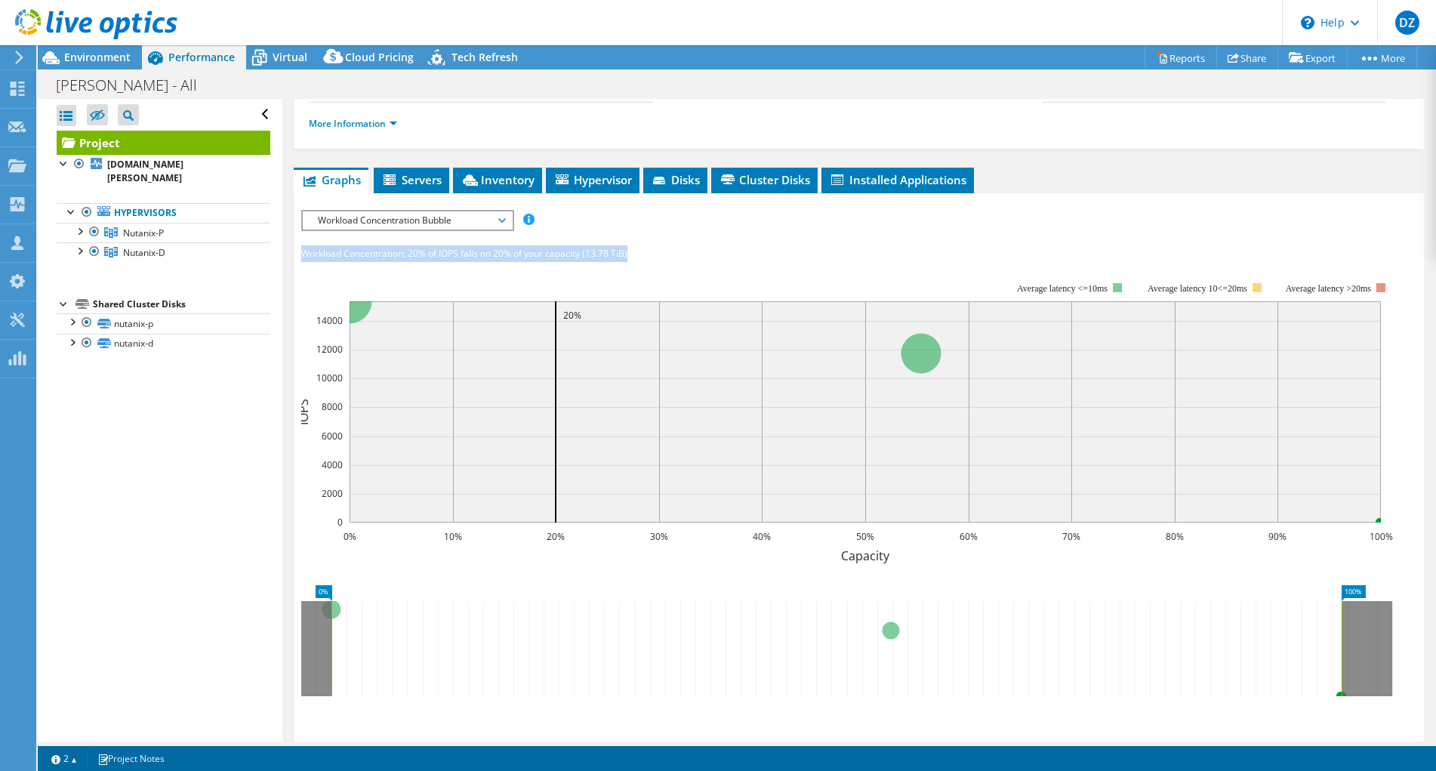
drag, startPoint x: 637, startPoint y: 225, endPoint x: 303, endPoint y: 222, distance: 334.4
click at [303, 245] on div "Workload Concentration: 20% of IOPS falls on 20% of your capacity (13.78 TiB)" at bounding box center [858, 253] width 1115 height 17
copy div "Workload Concentration: 20% of IOPS falls on 20% of your capacity (13.78 TiB)"
click at [500, 211] on span "Workload Concentration Bubble" at bounding box center [407, 220] width 194 height 18
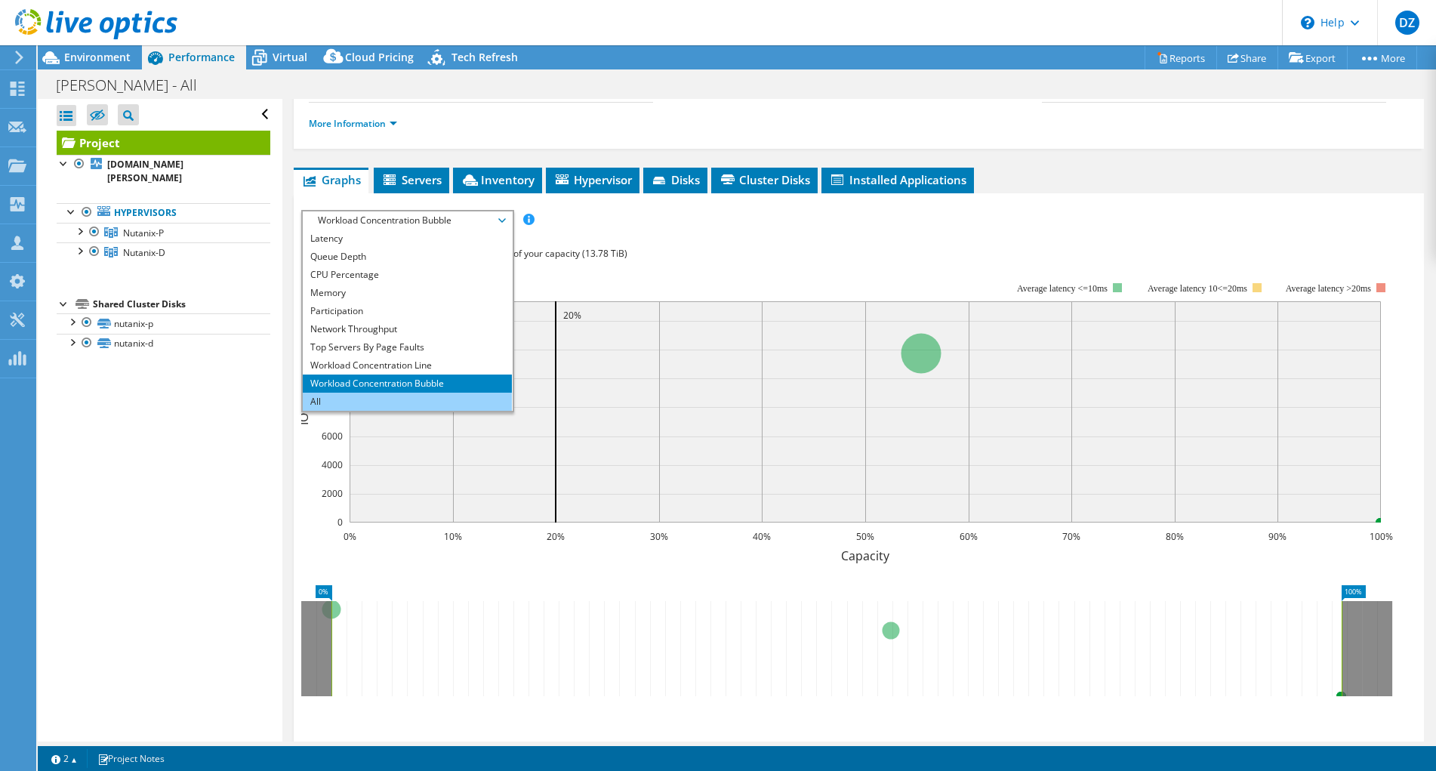
click at [425, 392] on li "All" at bounding box center [407, 401] width 209 height 18
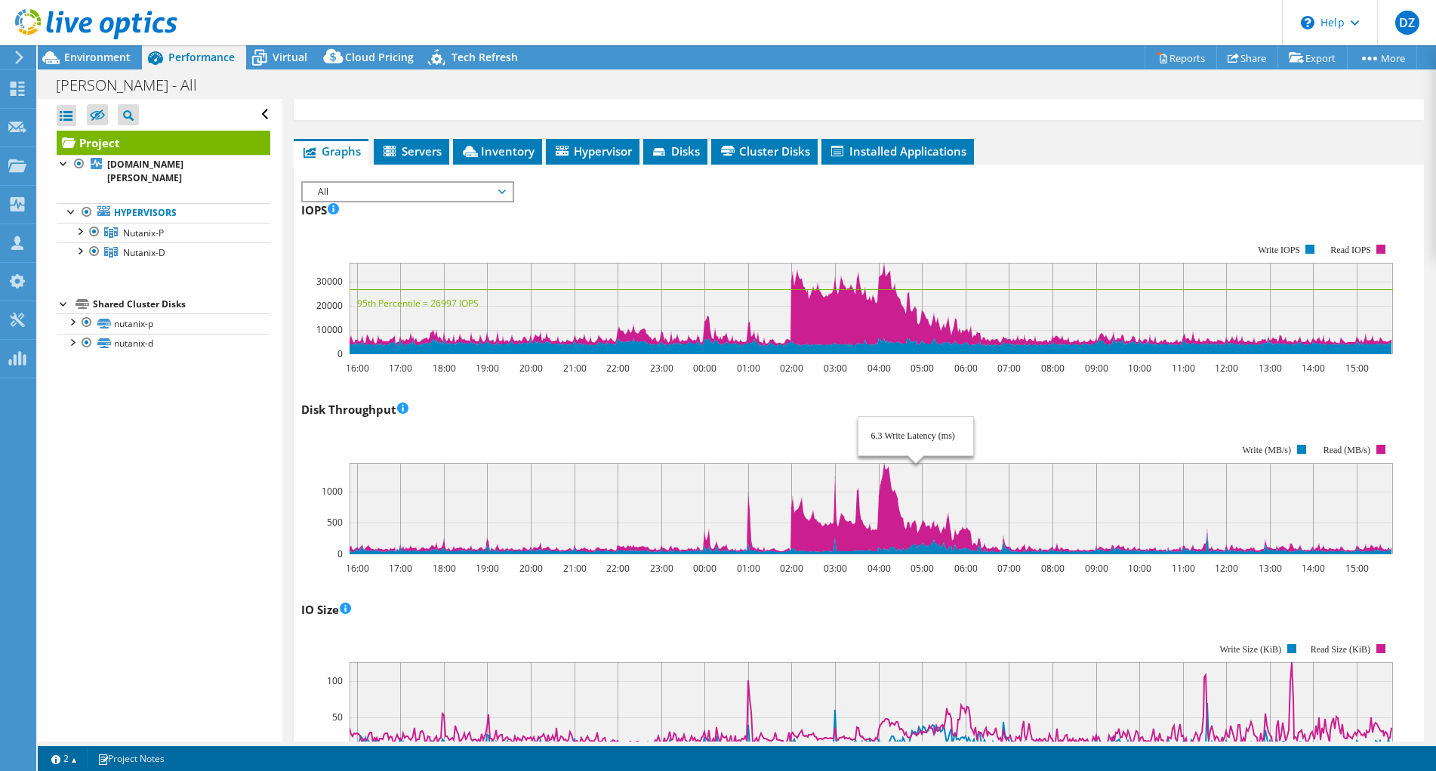
scroll to position [255, 0]
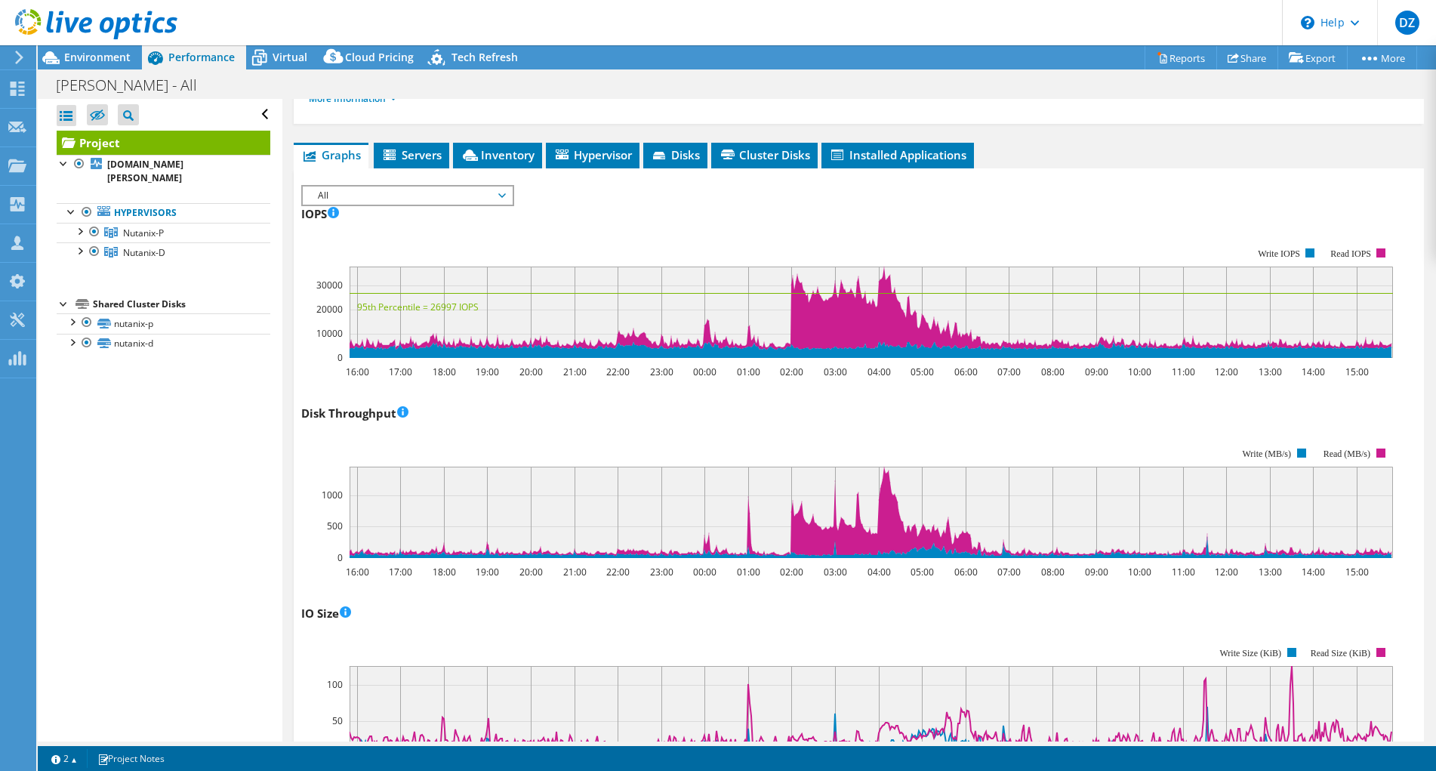
click at [236, 597] on div "Open All Close All Hide Excluded Nodes Project Tree Filter" at bounding box center [160, 420] width 244 height 642
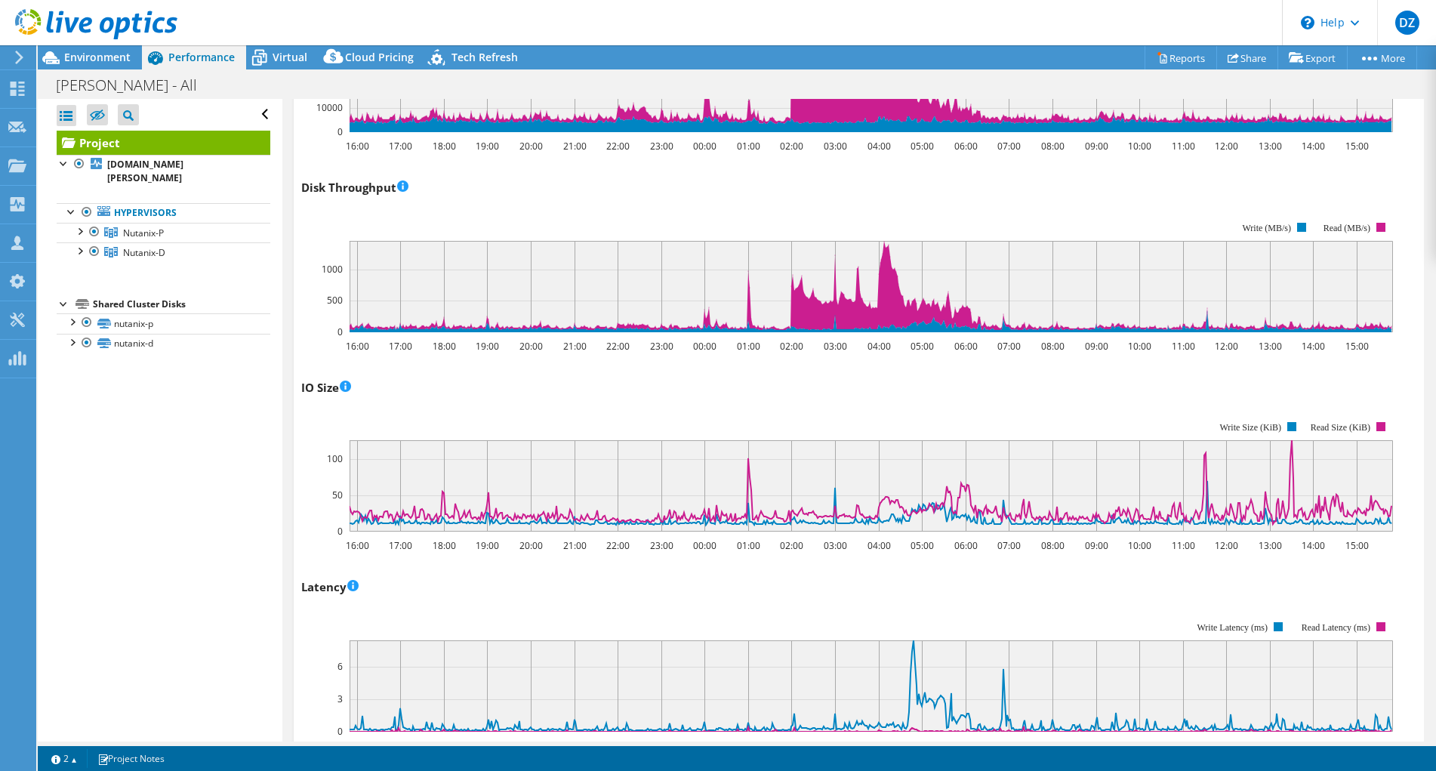
scroll to position [482, 0]
